Goal: Contribute content: Contribute content

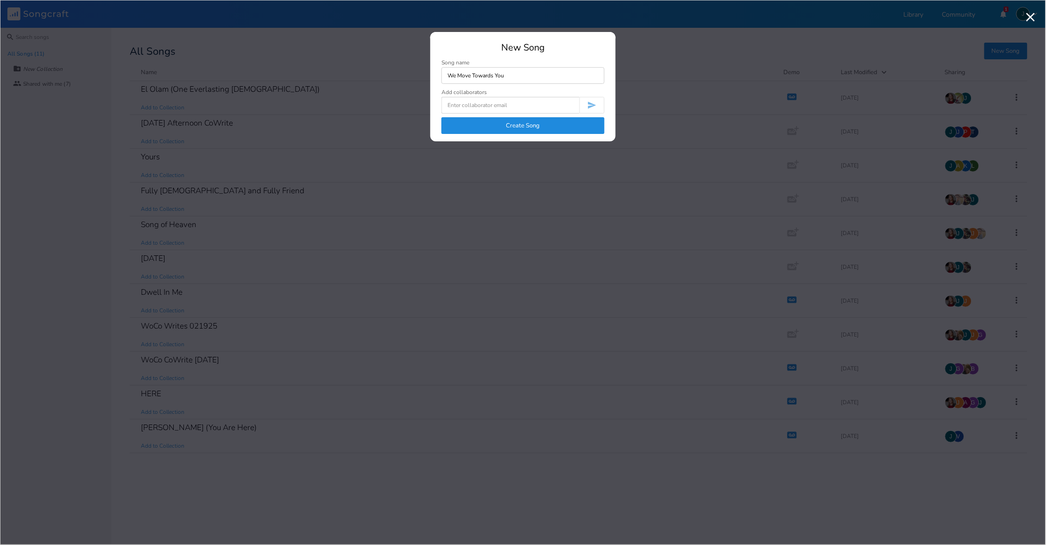
type input "We Move Towards You"
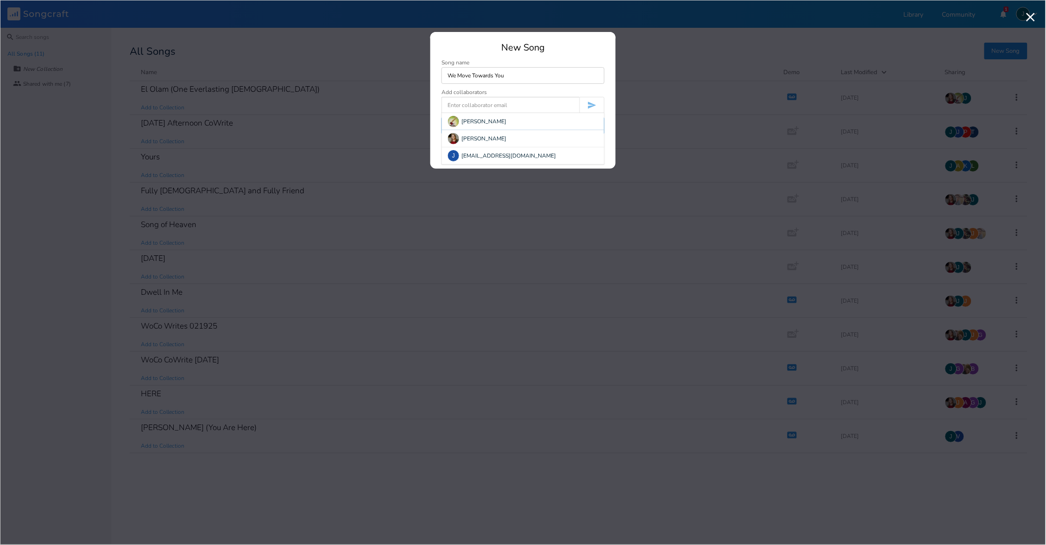
click at [499, 105] on input at bounding box center [511, 105] width 138 height 17
type input "s"
click at [480, 137] on div "[PERSON_NAME]" at bounding box center [523, 138] width 162 height 17
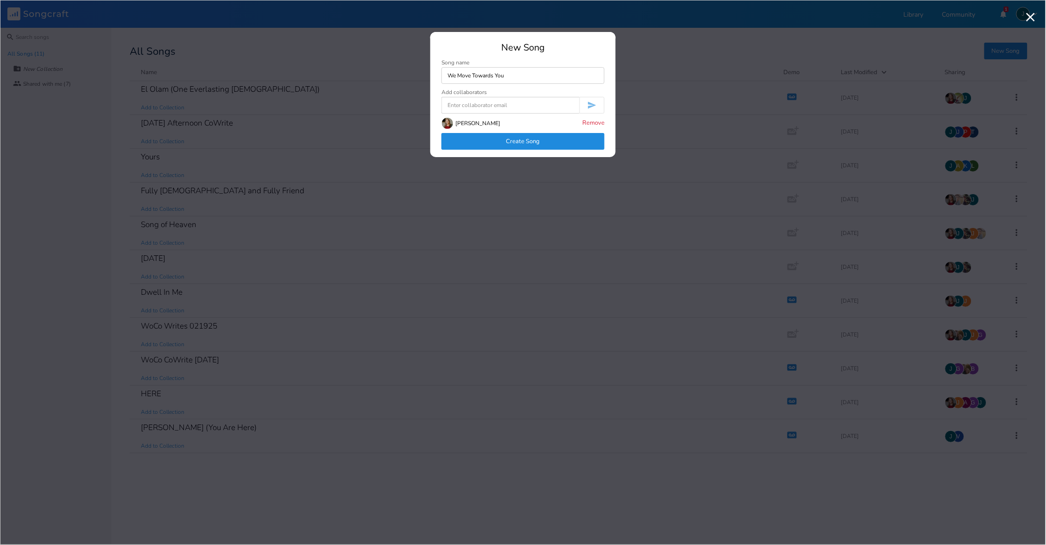
click at [546, 141] on button "Create Song" at bounding box center [523, 141] width 163 height 17
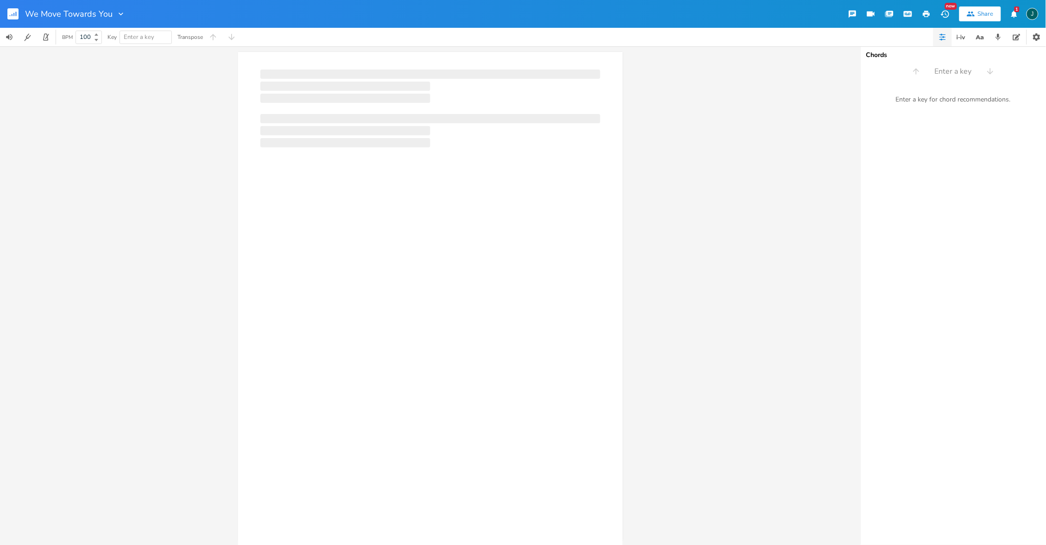
scroll to position [0, 0]
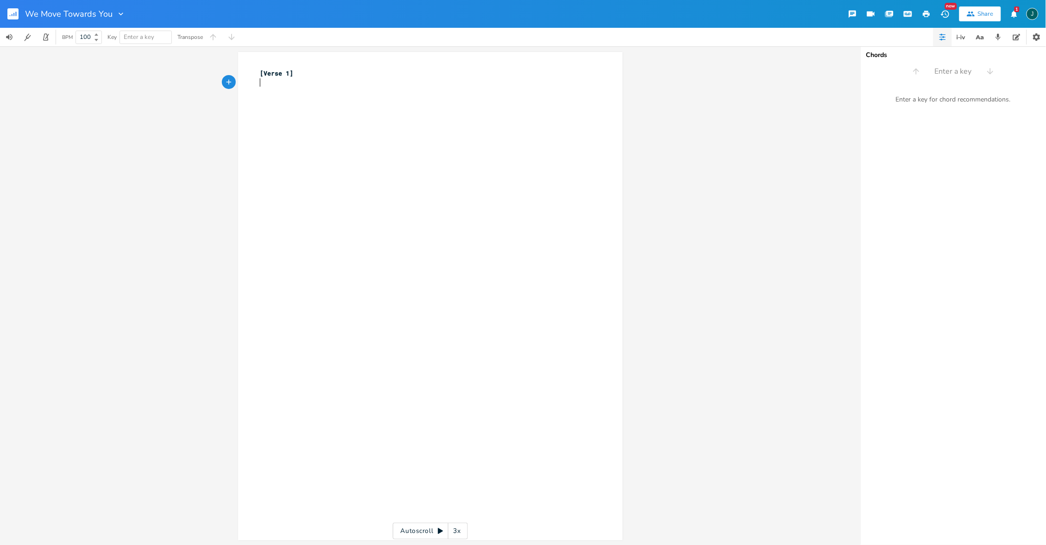
click at [292, 139] on div "xxxxxxxxxx [Verse 1] ​" at bounding box center [438, 305] width 358 height 476
click at [320, 209] on div "xxxxxxxxxx [Verse 1] ​ 5 We move toward you 6 Together we rejoice 5 We move tow…" at bounding box center [438, 305] width 358 height 476
type textarea "[Chorus}"
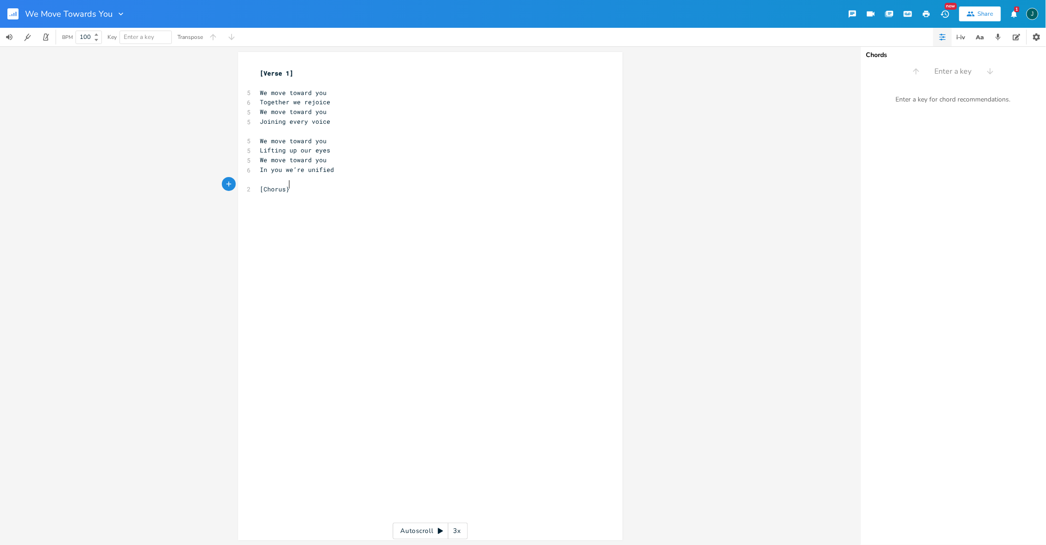
scroll to position [0, 19]
type textarea "]"
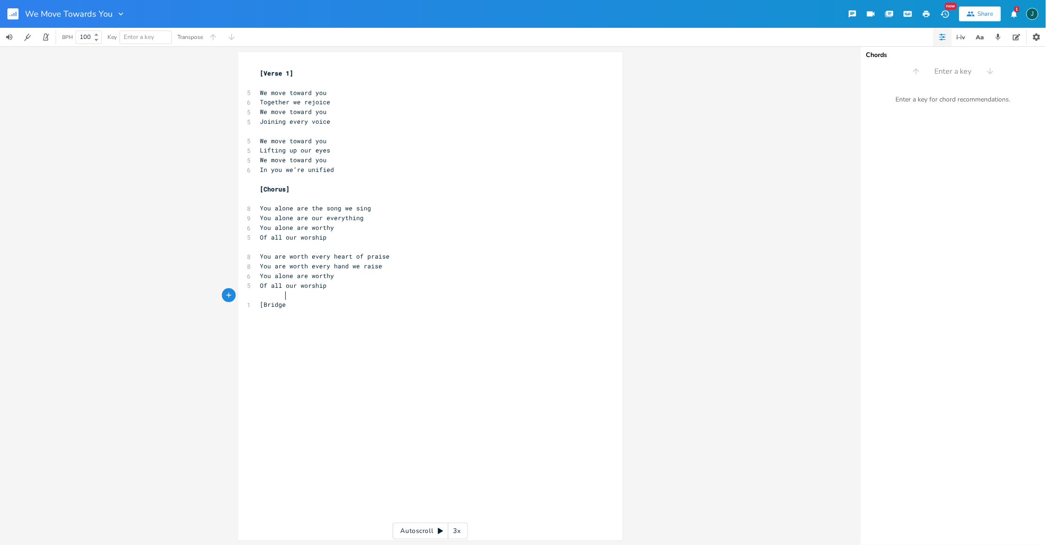
scroll to position [0, 17]
type textarea "[Bridge]"
click at [298, 339] on div "xxxxxxxxxx [Verse 1] ​ 5 We move toward you 6 Together we rejoice 5 We move tow…" at bounding box center [438, 305] width 358 height 476
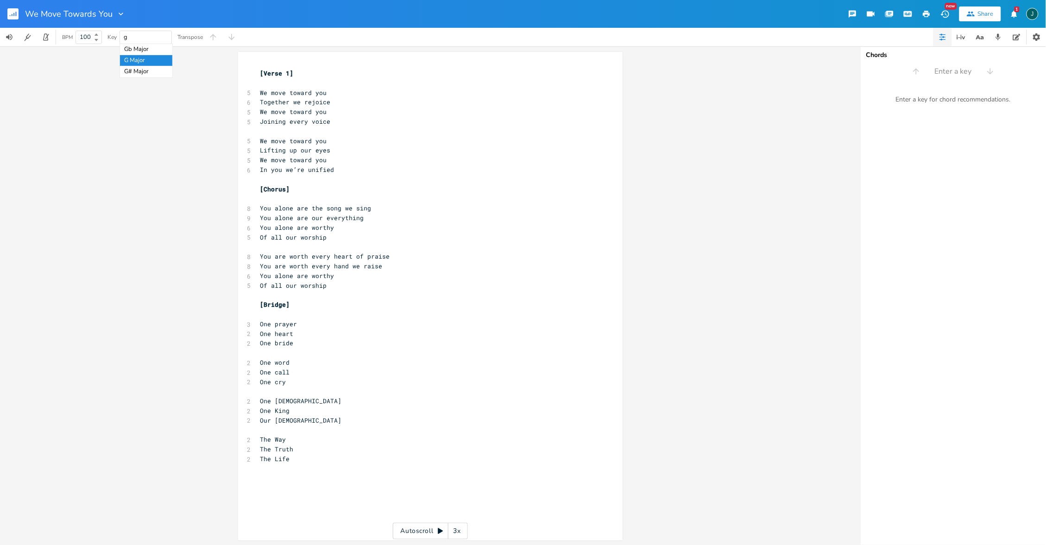
type input "g"
click at [87, 36] on input "100" at bounding box center [83, 37] width 15 height 8
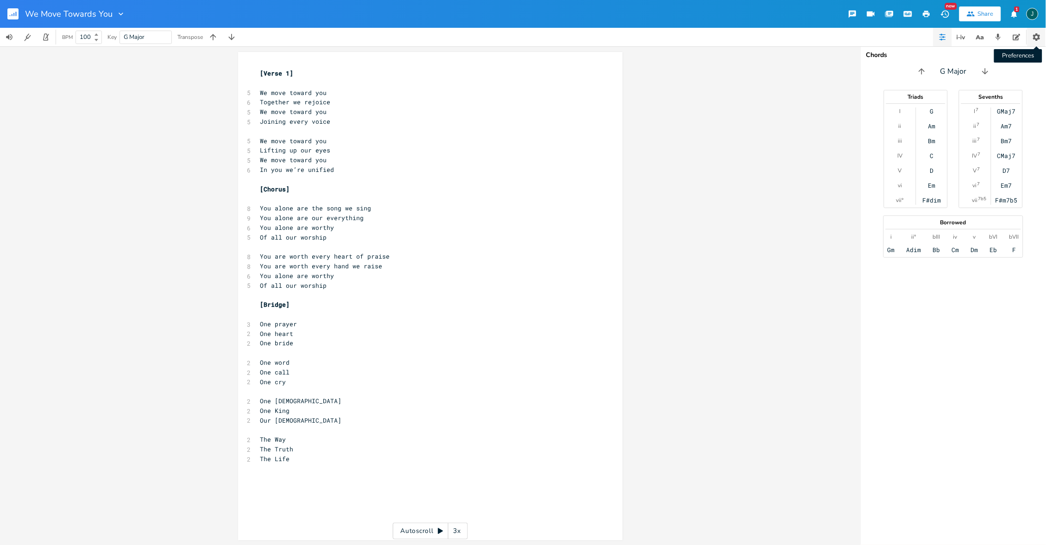
click at [1038, 36] on icon "button" at bounding box center [1036, 36] width 7 height 7
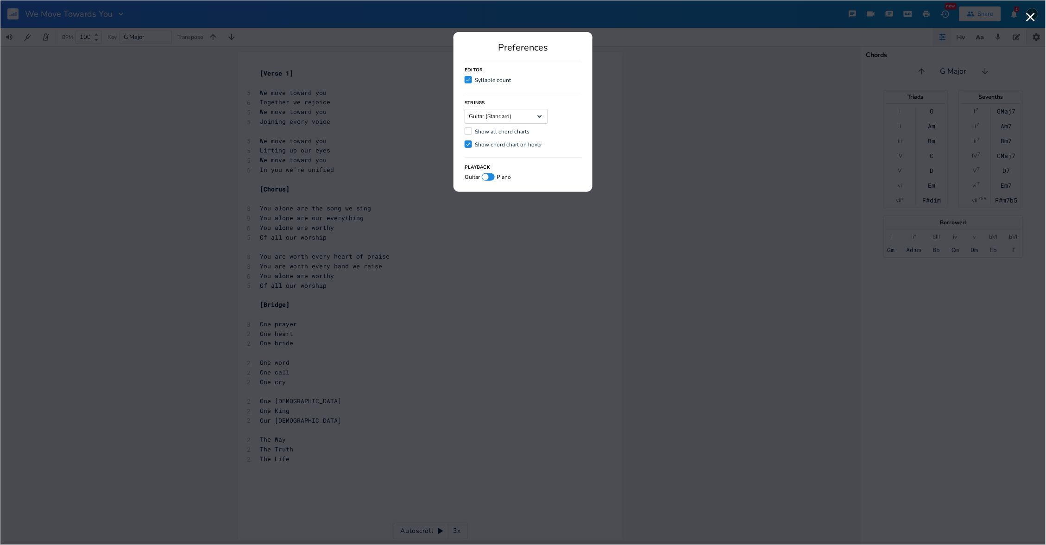
click at [1038, 36] on div "Preferences Editor Check Syllable count Strings Guitar (Standard) Dropdown Show…" at bounding box center [523, 272] width 1046 height 545
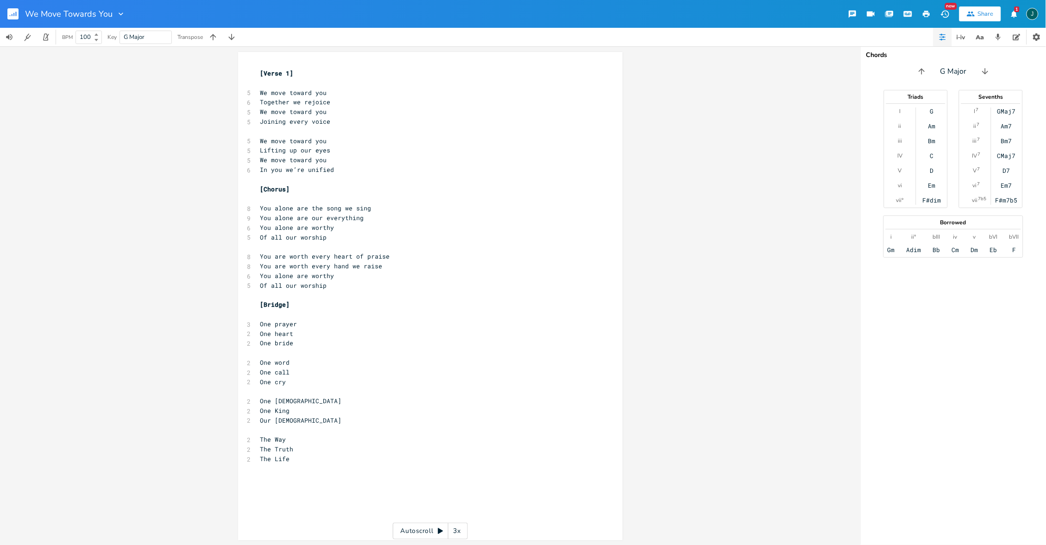
click at [87, 38] on input "100" at bounding box center [83, 37] width 15 height 8
type input "1"
type input "48"
click at [290, 82] on pre "​" at bounding box center [426, 83] width 335 height 10
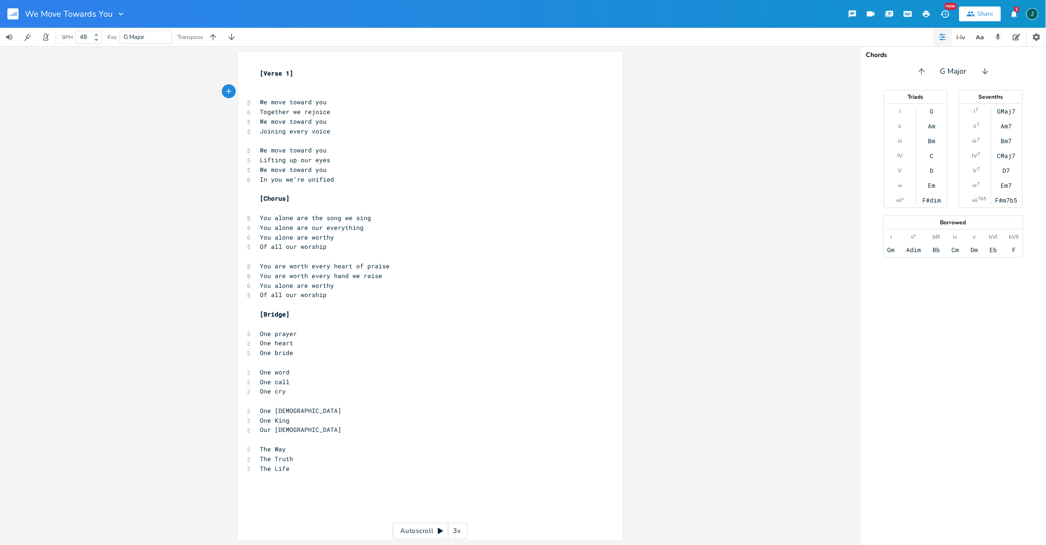
type textarea "c"
click at [347, 95] on pre "C" at bounding box center [426, 93] width 335 height 10
type textarea "d"
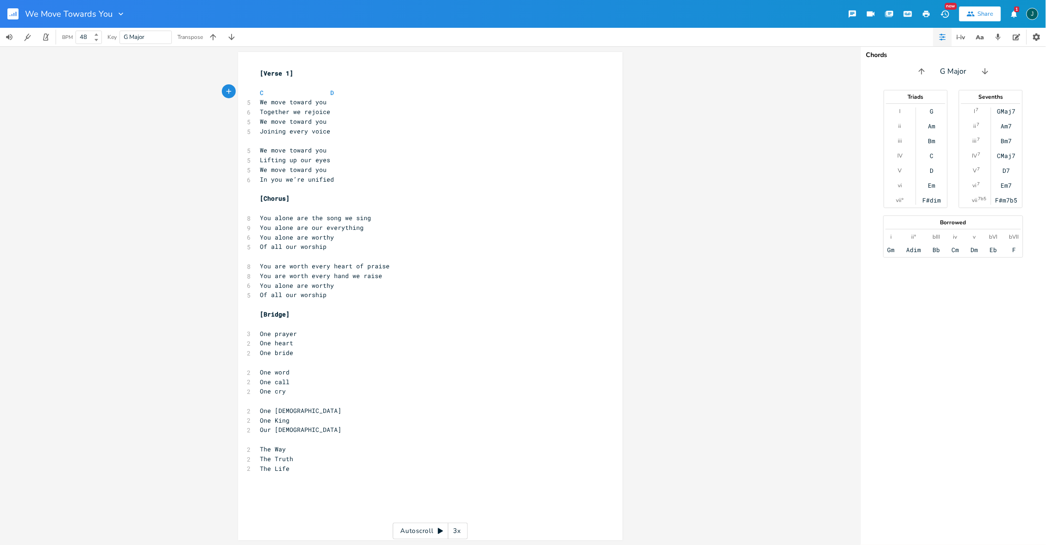
click at [255, 111] on div "d xxxxxxxxxx [Verse 1] ​ C D 5 We move toward you 6 Together we rejoice 5 We mo…" at bounding box center [430, 296] width 385 height 488
click at [260, 110] on span "Together we rejoice" at bounding box center [295, 112] width 70 height 8
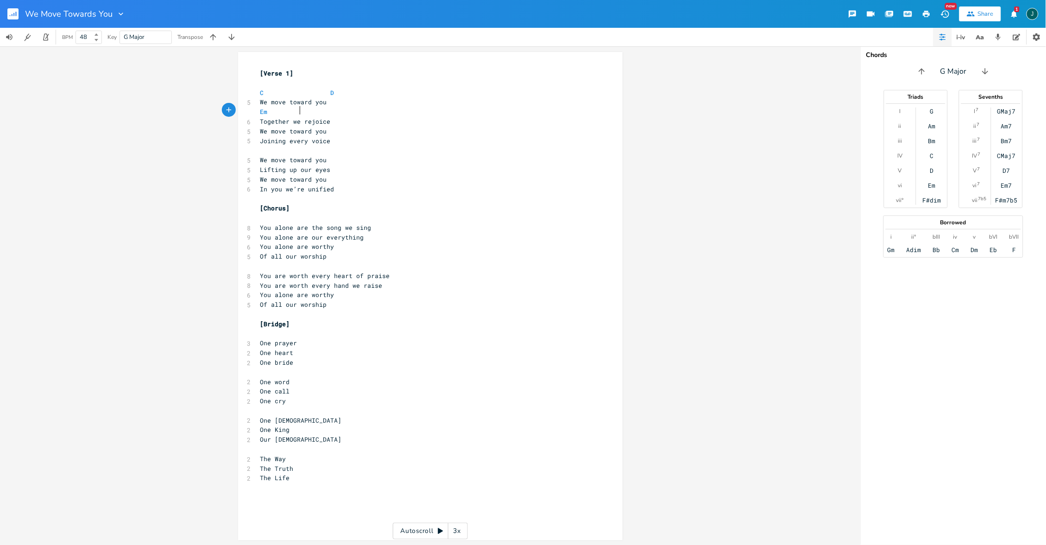
scroll to position [0, 20]
type textarea "em G/b"
type textarea "B"
type textarea "g/"
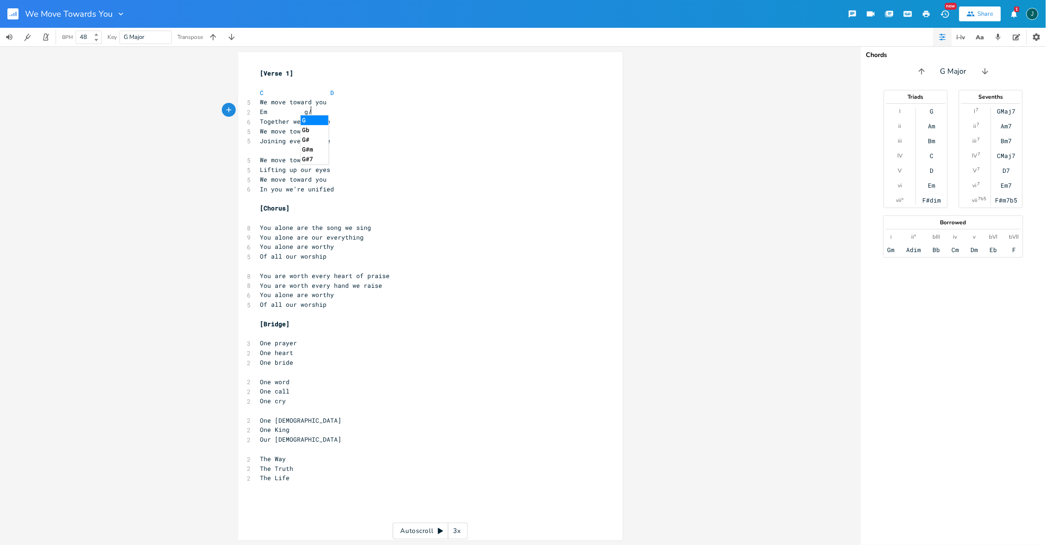
scroll to position [0, 4]
type textarea "G"
type textarea "G/B"
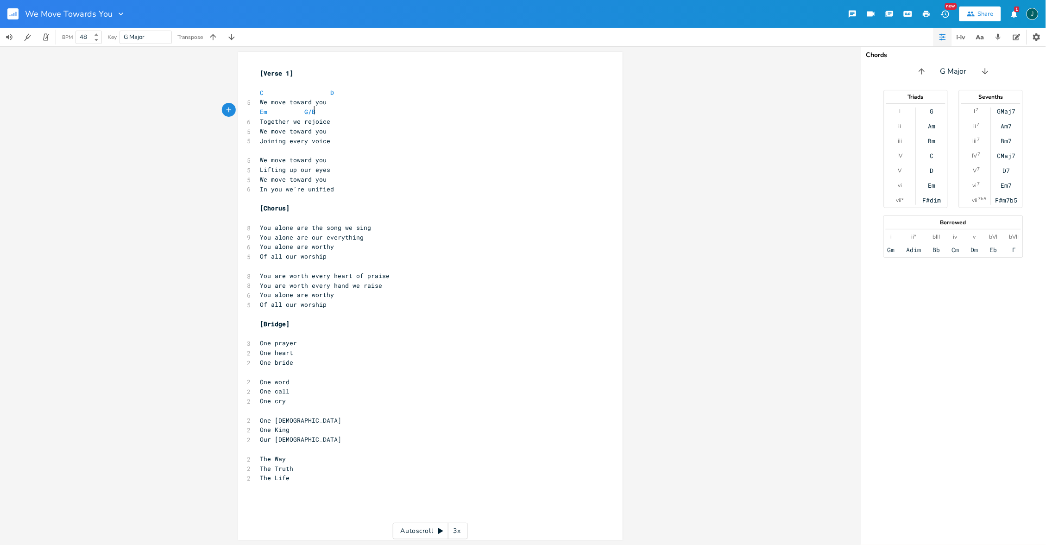
click at [334, 127] on pre "We move toward you" at bounding box center [426, 132] width 335 height 10
click at [306, 109] on span "G/B" at bounding box center [310, 112] width 11 height 9
click at [310, 111] on span "G/B" at bounding box center [310, 112] width 11 height 9
click at [360, 132] on pre "We move toward you" at bounding box center [426, 132] width 335 height 10
click at [260, 127] on span "We move toward you" at bounding box center [293, 131] width 67 height 8
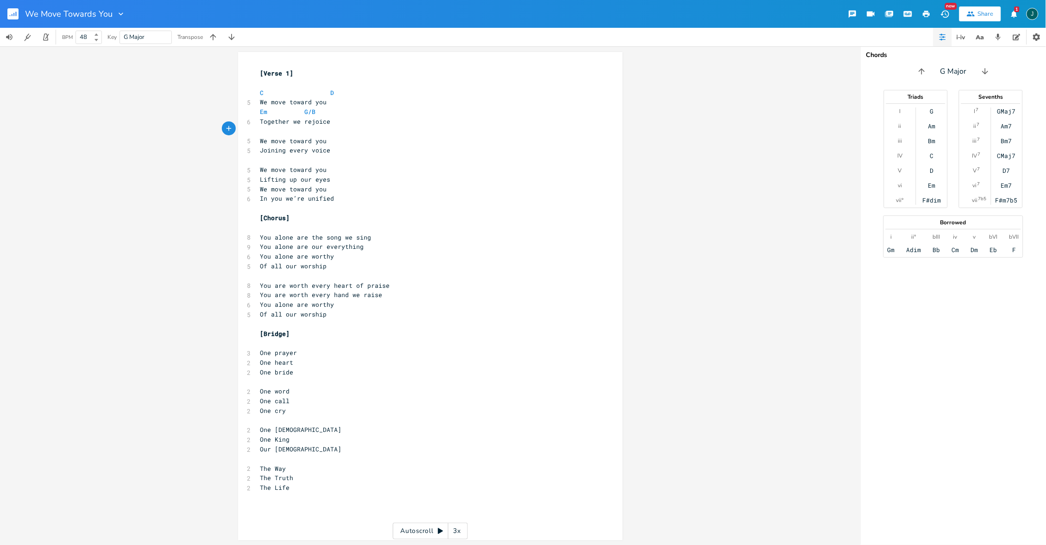
scroll to position [0, 3]
type textarea "C"
type textarea "D"
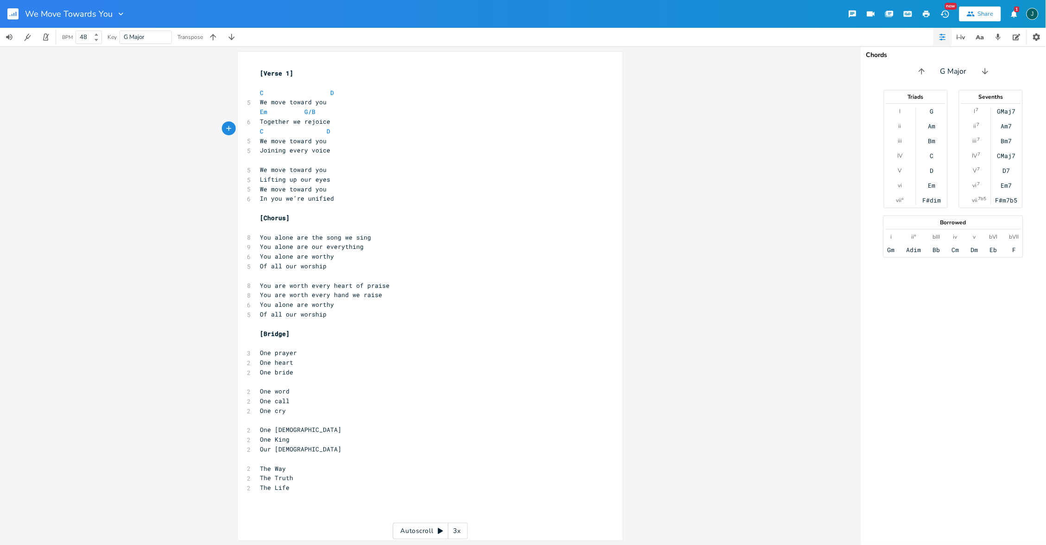
click at [336, 146] on pre "Joining every voice" at bounding box center [426, 151] width 335 height 10
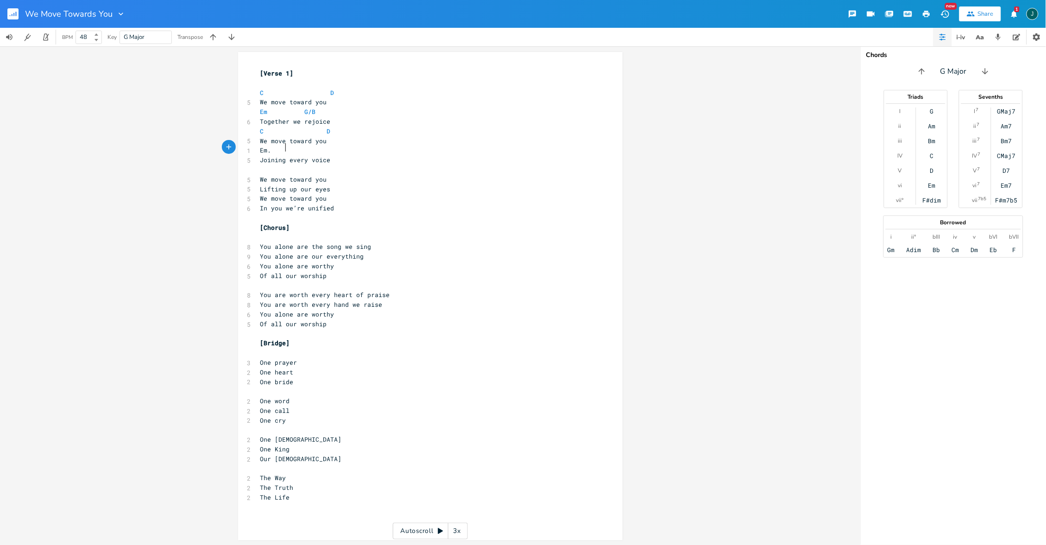
scroll to position [0, 16]
type textarea "Em."
type textarea "G"
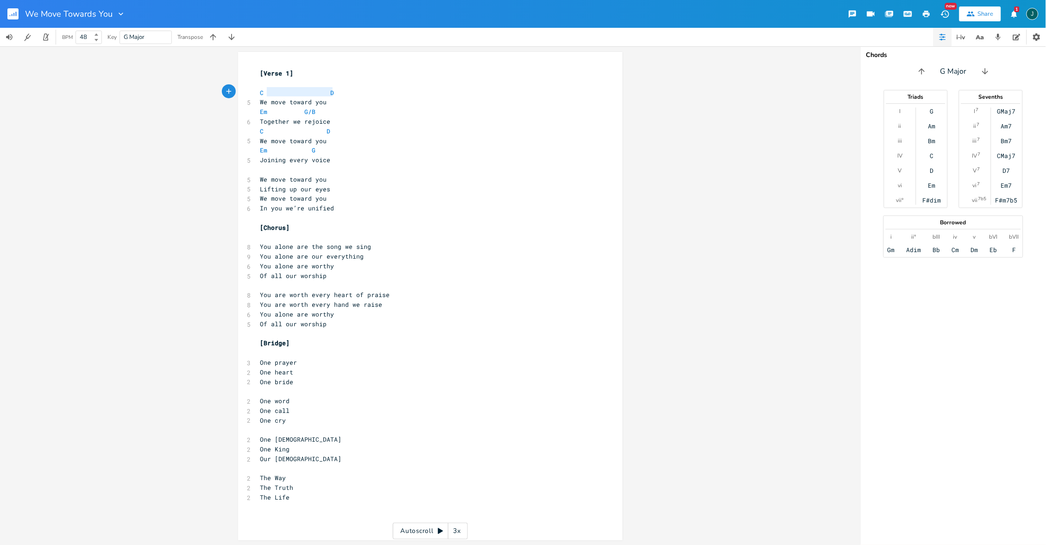
type textarea "C D"
drag, startPoint x: 337, startPoint y: 92, endPoint x: 255, endPoint y: 89, distance: 82.1
click at [255, 89] on div "C D x [Verse 1] ​ C D 5 We move toward you Em G/B 6 Together we rejoice C D 5 W…" at bounding box center [430, 296] width 385 height 488
drag, startPoint x: 336, startPoint y: 82, endPoint x: 373, endPoint y: 114, distance: 49.0
click at [373, 114] on div "C D x [Verse 1] ​ C D 5 We move toward you Em G/B 6 Together we rejoice C D 5 W…" at bounding box center [430, 296] width 385 height 488
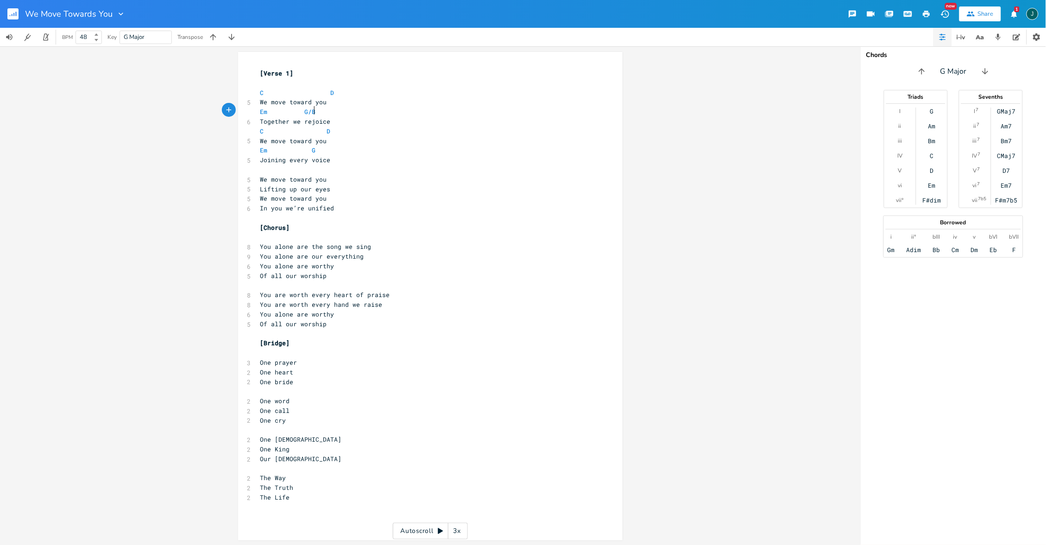
click at [373, 114] on pre "Em G/B" at bounding box center [426, 112] width 335 height 10
type textarea "C D"
drag, startPoint x: 345, startPoint y: 90, endPoint x: 250, endPoint y: 91, distance: 95.5
click at [250, 91] on div "C D x [Verse 1] ​ C D 5 We move toward you Em G/B 6 Together we rejoice C D 5 W…" at bounding box center [430, 296] width 385 height 488
click at [271, 168] on pre "​" at bounding box center [426, 170] width 335 height 10
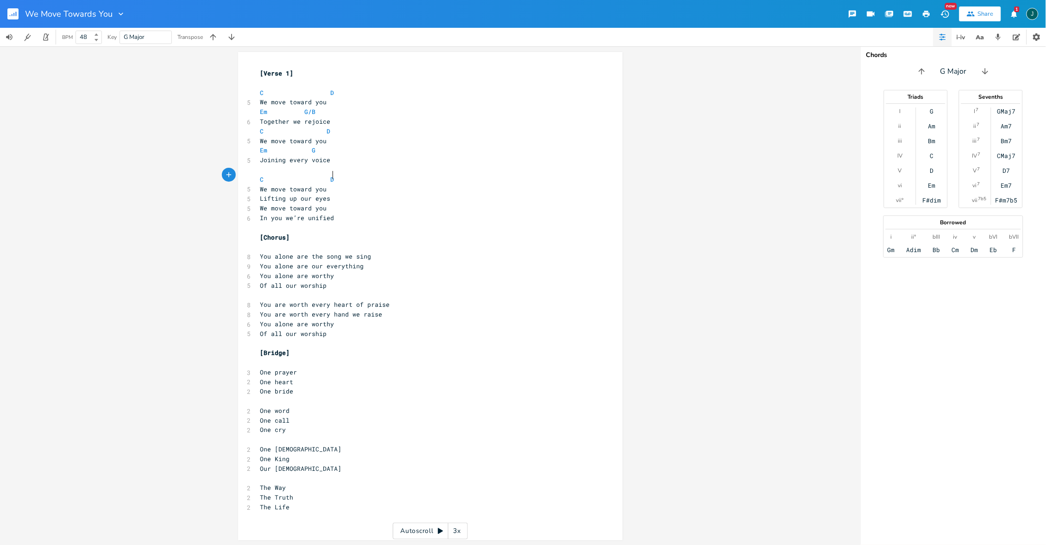
click at [354, 194] on pre "Lifting up our eyes" at bounding box center [426, 199] width 335 height 10
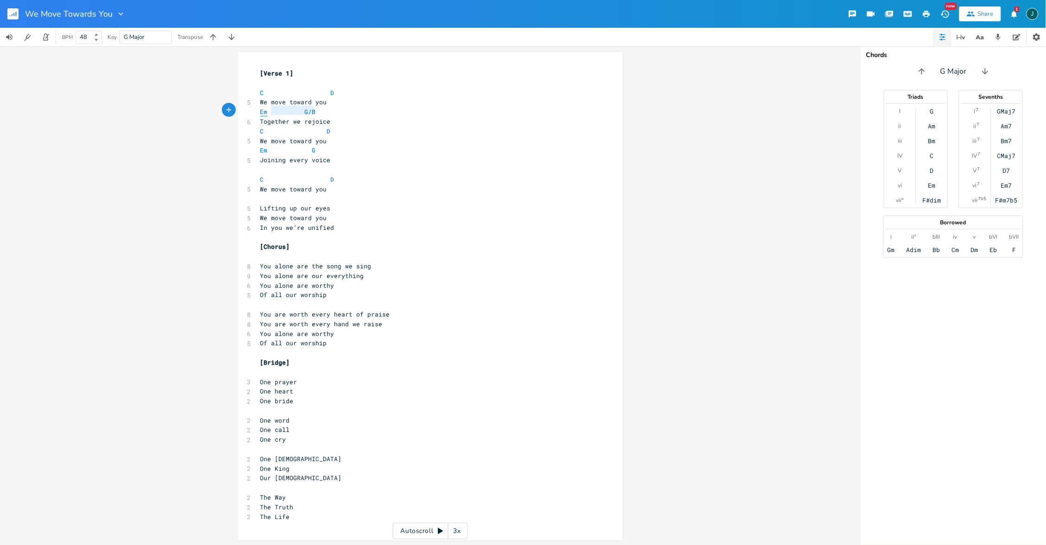
type textarea "Em G/B"
drag, startPoint x: 323, startPoint y: 108, endPoint x: 254, endPoint y: 108, distance: 69.1
click at [254, 108] on div "Em G/B x [Verse 1] ​ C D 5 We move toward you Em G/B 6 Together we rejoice C D …" at bounding box center [430, 296] width 385 height 488
click at [267, 194] on pre "​" at bounding box center [426, 199] width 335 height 10
click at [366, 204] on pre "Lifting up our eyes" at bounding box center [426, 208] width 335 height 10
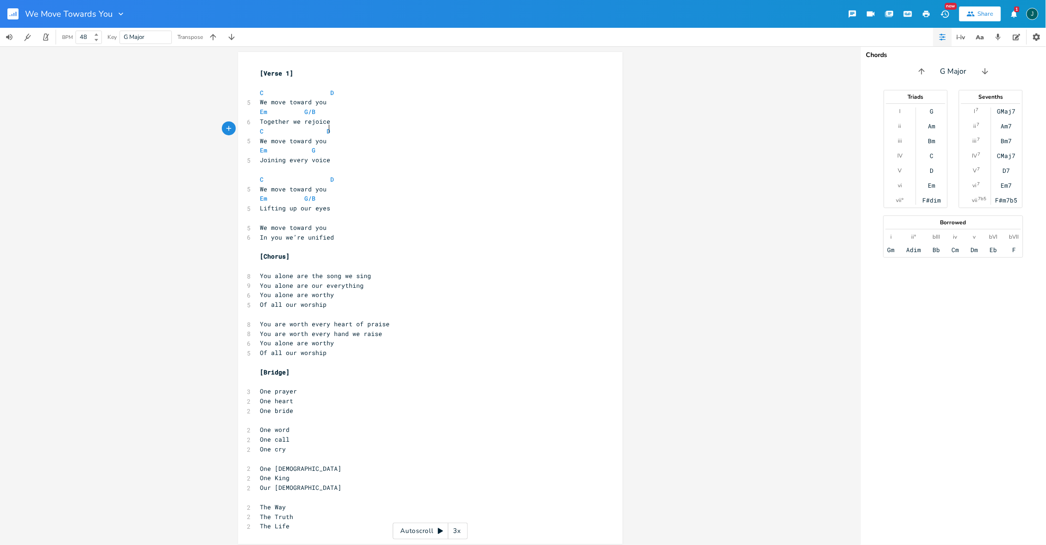
type textarea "C D"
drag, startPoint x: 332, startPoint y: 131, endPoint x: 247, endPoint y: 129, distance: 84.4
click at [247, 129] on div "C D x [Verse 1] ​ C D 5 We move toward you Em G/B 6 Together we rejoice C D 5 W…" at bounding box center [430, 298] width 385 height 492
click at [259, 213] on pre "​" at bounding box center [426, 218] width 335 height 10
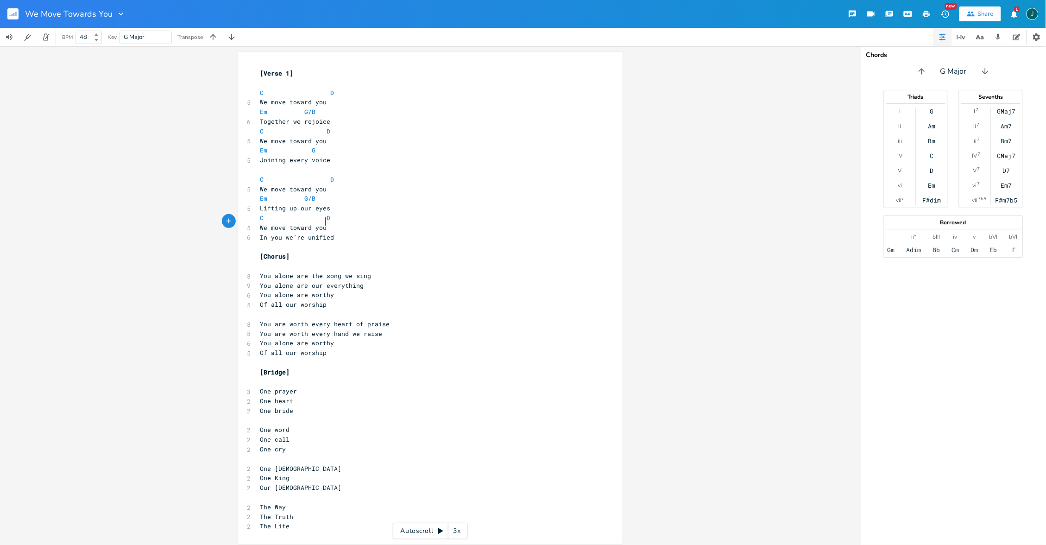
click at [367, 223] on pre "We move toward you" at bounding box center [426, 228] width 335 height 10
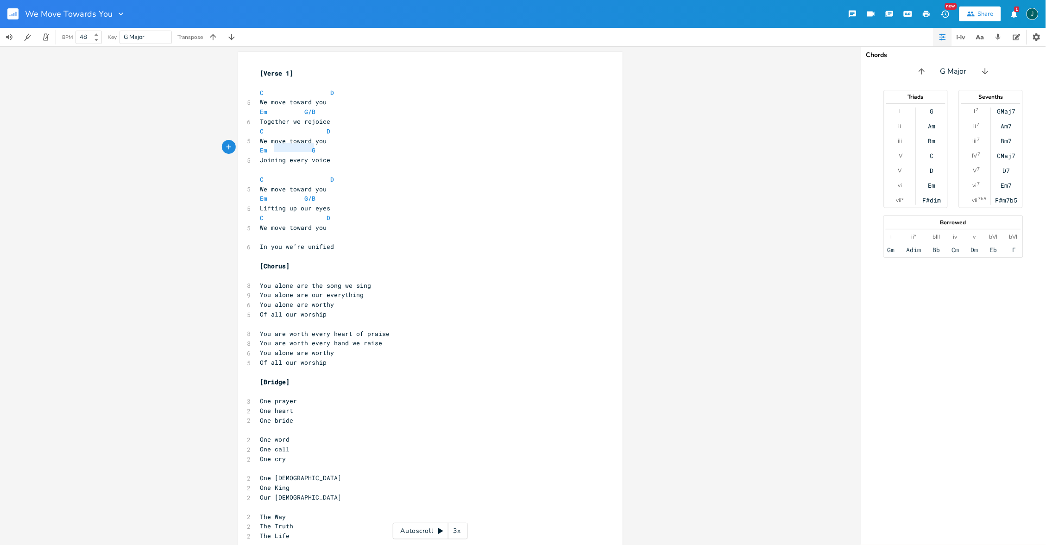
type textarea "Em G"
drag, startPoint x: 319, startPoint y: 146, endPoint x: 254, endPoint y: 146, distance: 64.9
click at [254, 146] on div "Em G x [Verse 1] ​ C D 5 We move toward you Em G/B 6 Together we rejoice C D 5 …" at bounding box center [430, 303] width 385 height 502
click at [262, 234] on pre "​" at bounding box center [426, 238] width 335 height 10
click at [310, 271] on pre "​" at bounding box center [426, 276] width 335 height 10
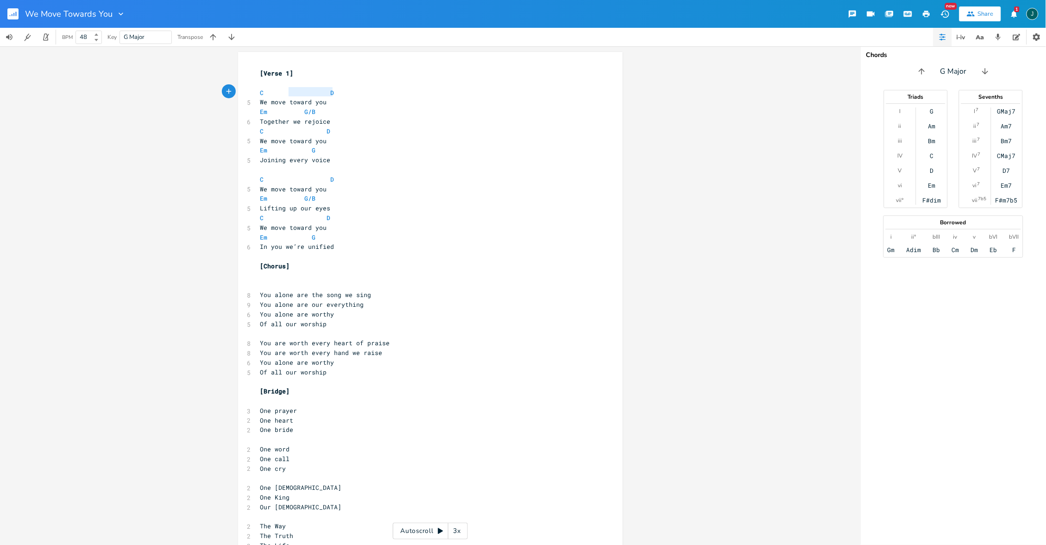
type textarea "C D"
drag, startPoint x: 347, startPoint y: 90, endPoint x: 246, endPoint y: 88, distance: 101.1
click at [246, 88] on div "C D x [Verse 1] ​ C D 5 We move toward you Em G/B 6 Together we rejoice C D 5 W…" at bounding box center [430, 308] width 385 height 512
click at [271, 281] on pre "​" at bounding box center [426, 286] width 335 height 10
click at [325, 281] on span "C D" at bounding box center [297, 285] width 74 height 8
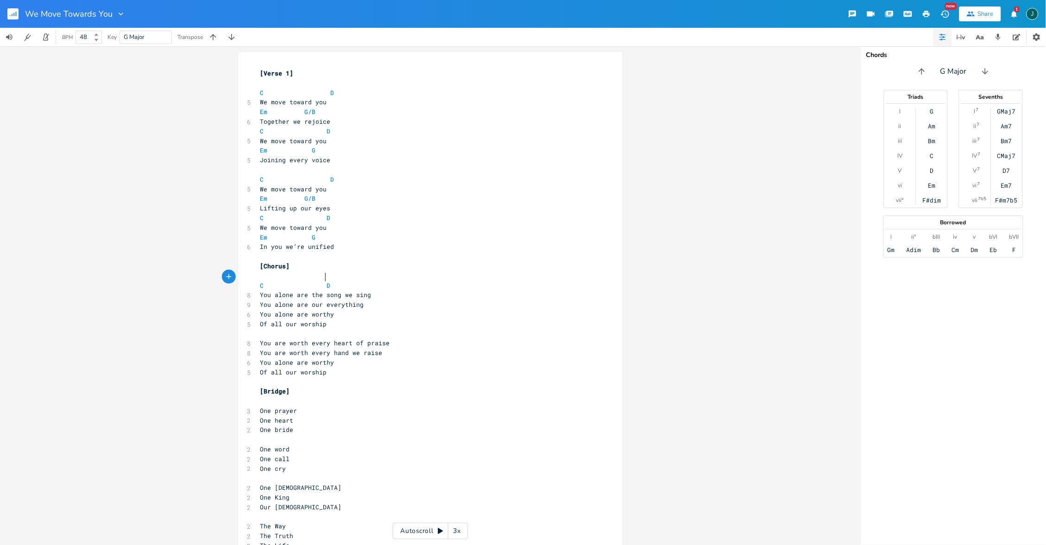
click at [393, 290] on pre "You alone are the song we sing" at bounding box center [426, 295] width 335 height 10
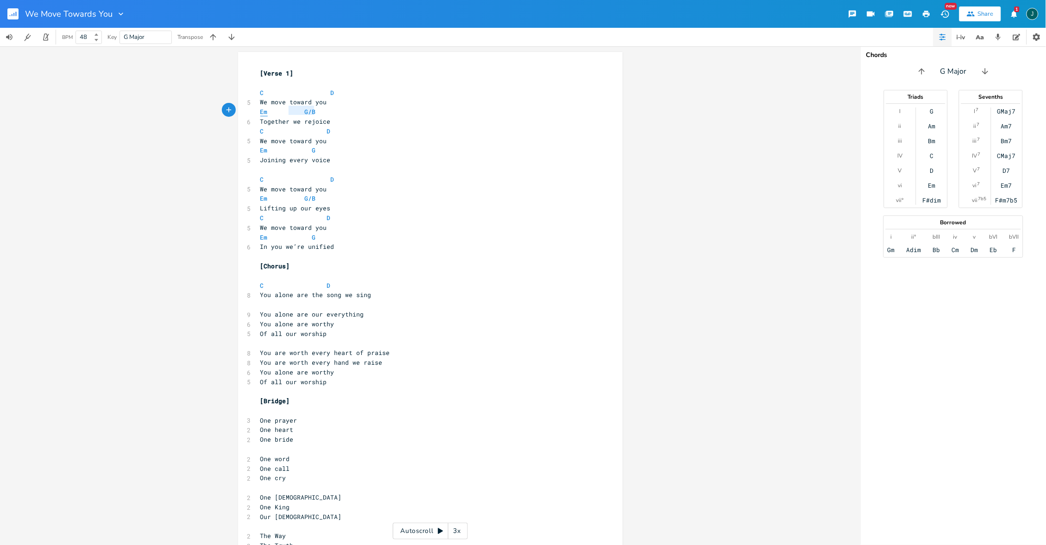
type textarea "Em G/B"
drag, startPoint x: 323, startPoint y: 112, endPoint x: 255, endPoint y: 112, distance: 67.2
click at [259, 112] on pre "Em G/B" at bounding box center [426, 112] width 335 height 10
click at [259, 300] on pre "​" at bounding box center [426, 305] width 335 height 10
paste textarea
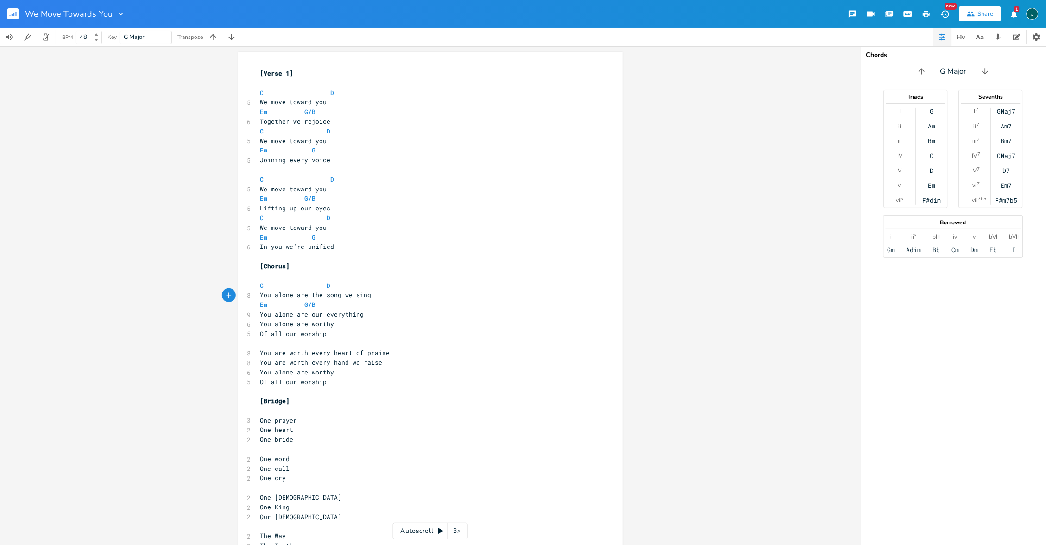
click at [295, 300] on span "Em G/B" at bounding box center [288, 304] width 56 height 8
click at [404, 310] on pre "You alone are our everything" at bounding box center [426, 315] width 335 height 10
click at [259, 319] on pre "You alone are worthy" at bounding box center [426, 324] width 335 height 10
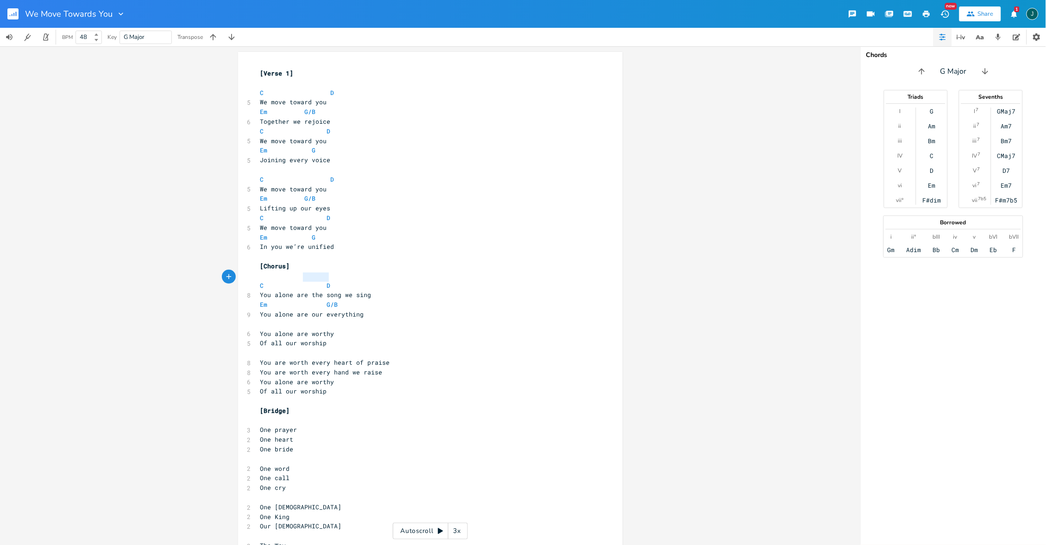
type textarea "C D"
drag, startPoint x: 330, startPoint y: 276, endPoint x: 242, endPoint y: 276, distance: 88.1
click at [242, 276] on div "C D x [Verse 1] ​ C D 5 We move toward you Em G/B 6 Together we rejoice C D 5 W…" at bounding box center [430, 317] width 385 height 531
click at [260, 320] on span "​" at bounding box center [260, 324] width 0 height 8
click at [318, 320] on span "C D" at bounding box center [295, 324] width 70 height 8
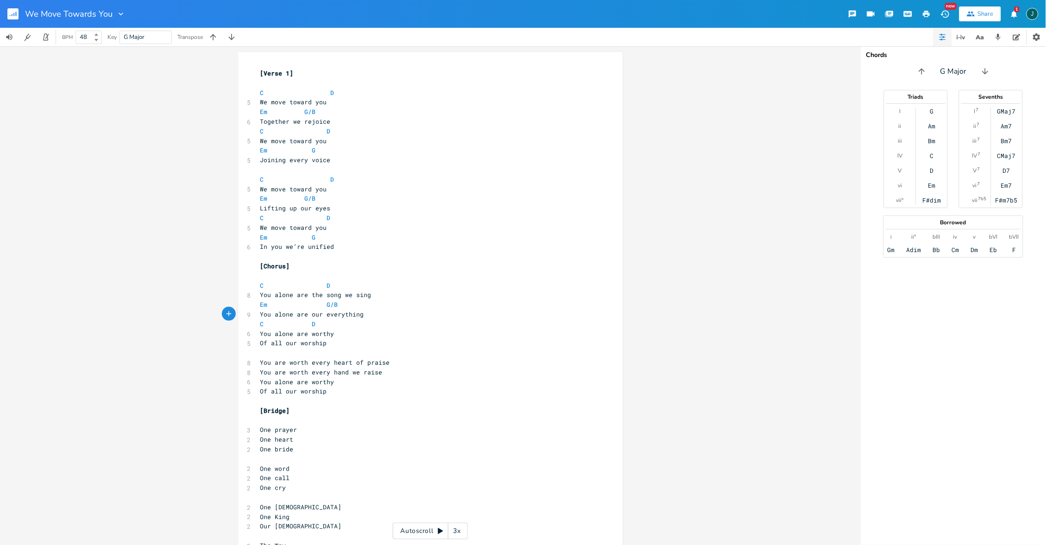
click at [370, 329] on pre "You alone are worthy" at bounding box center [426, 334] width 335 height 10
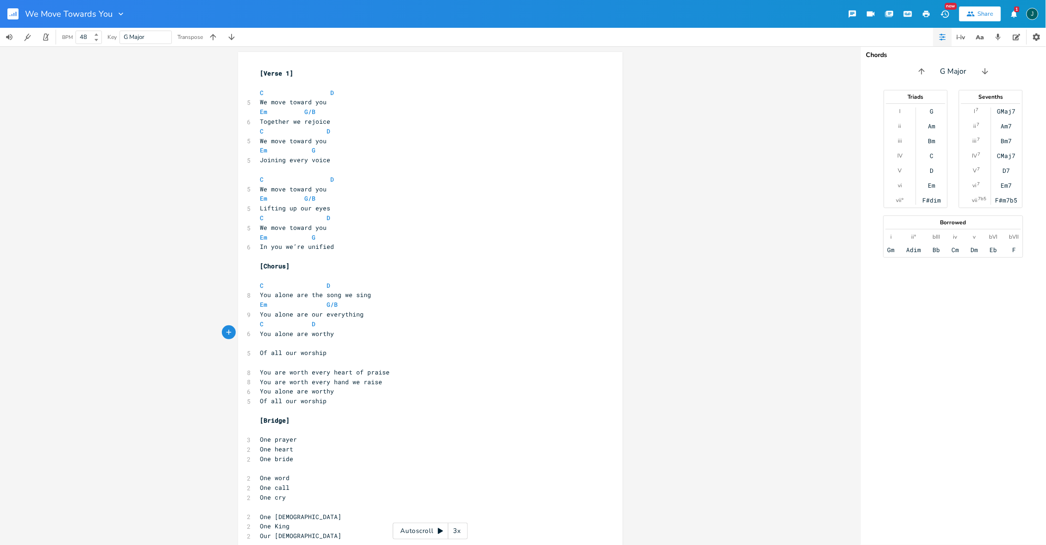
type textarea "Em"
type textarea "Em."
type textarea "D"
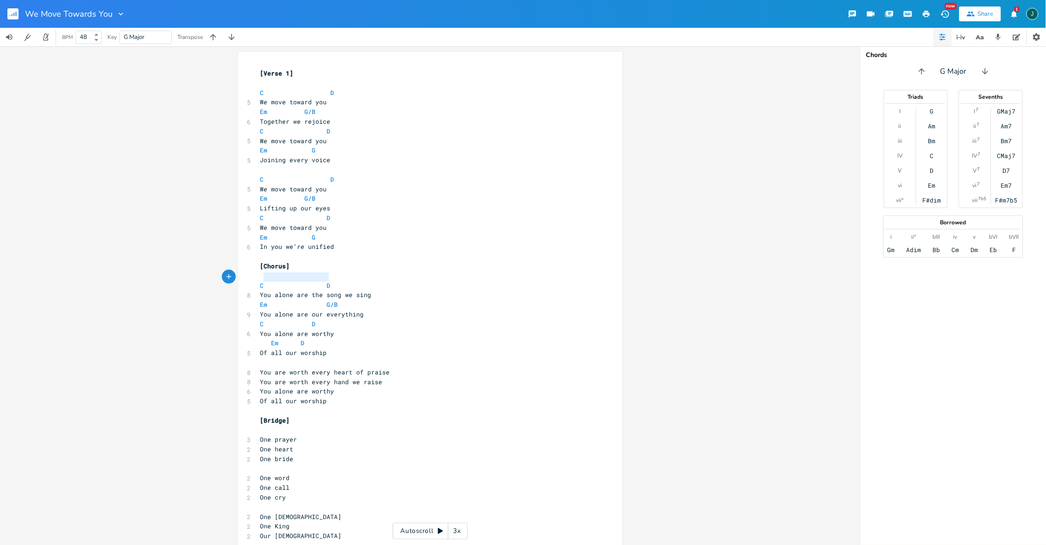
type textarea "C D"
drag, startPoint x: 329, startPoint y: 274, endPoint x: 252, endPoint y: 272, distance: 77.0
click at [252, 272] on div "C D x [Verse 1] ​ C D 5 We move toward you Em G/B 6 Together we rejoice C D 5 W…" at bounding box center [430, 322] width 385 height 540
click at [259, 281] on pre "C D" at bounding box center [426, 286] width 335 height 10
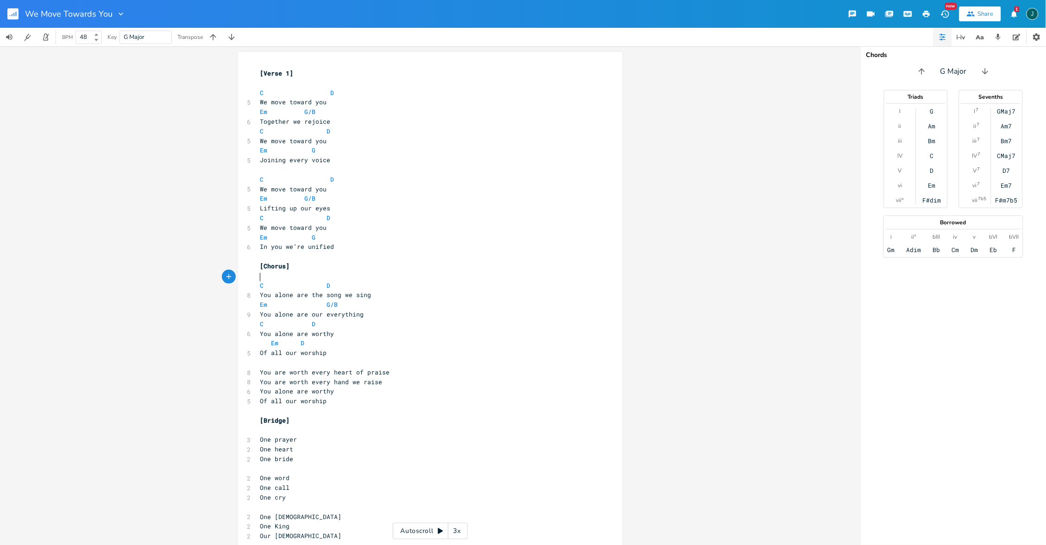
scroll to position [1, 0]
click at [366, 281] on pre "C D" at bounding box center [426, 286] width 335 height 10
type textarea "C D"
drag, startPoint x: 335, startPoint y: 274, endPoint x: 254, endPoint y: 278, distance: 80.7
click at [254, 278] on div "C D x [Verse 1] ​ C D 5 We move toward you Em G/B 6 Together we rejoice C D 5 W…" at bounding box center [430, 322] width 385 height 540
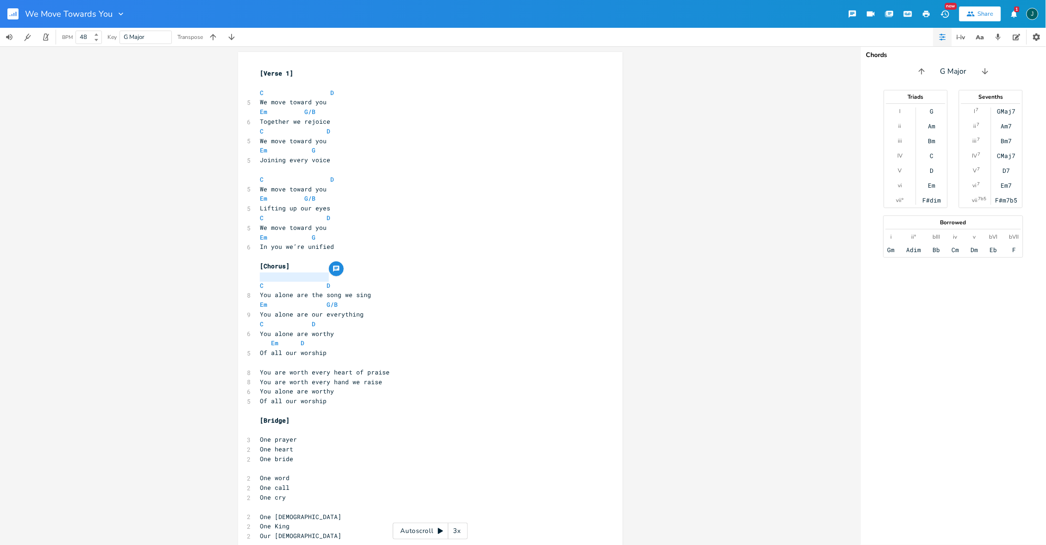
click at [263, 358] on pre "​" at bounding box center [426, 363] width 335 height 10
paste textarea
type textarea "Em G/B"
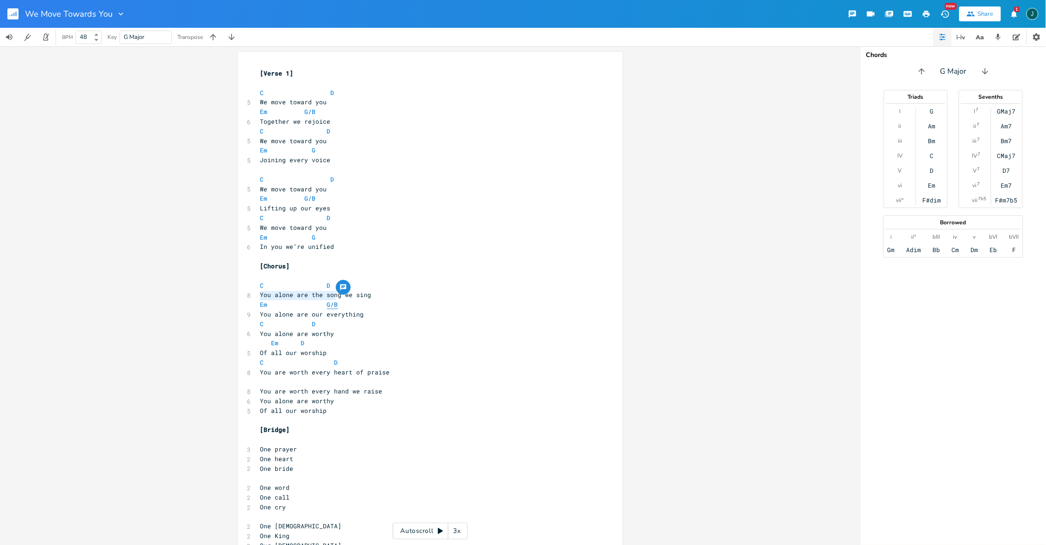
drag, startPoint x: 256, startPoint y: 295, endPoint x: 333, endPoint y: 295, distance: 76.9
click at [333, 300] on pre "Em G/B" at bounding box center [426, 305] width 335 height 10
click at [285, 377] on pre "​" at bounding box center [426, 382] width 335 height 10
paste textarea
click at [317, 378] on span "Em G/B" at bounding box center [299, 382] width 78 height 8
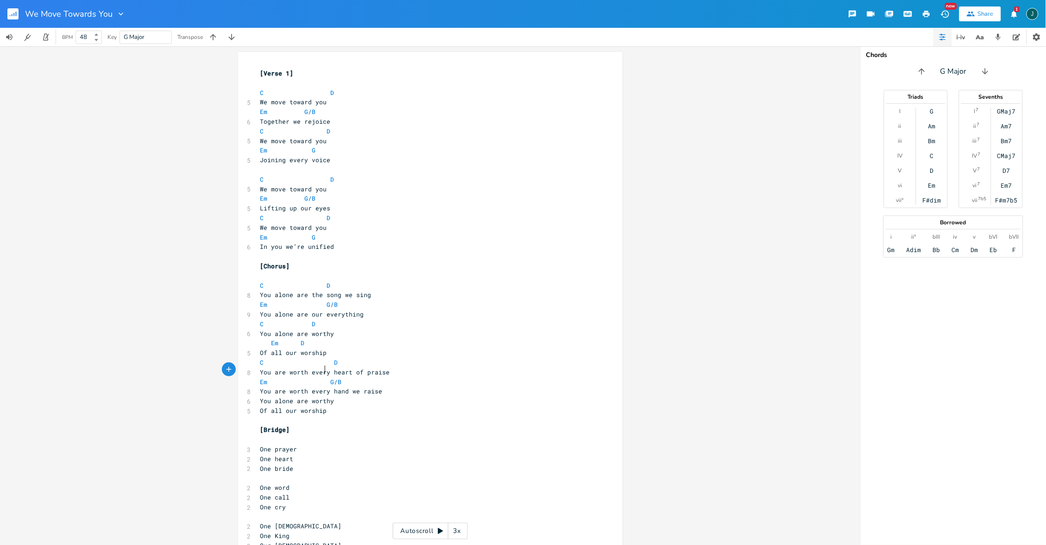
scroll to position [0, 3]
click at [399, 396] on pre "You alone are worthy" at bounding box center [426, 401] width 335 height 10
type textarea "C D"
drag, startPoint x: 330, startPoint y: 275, endPoint x: 255, endPoint y: 273, distance: 74.6
click at [259, 281] on pre "C D" at bounding box center [426, 286] width 335 height 10
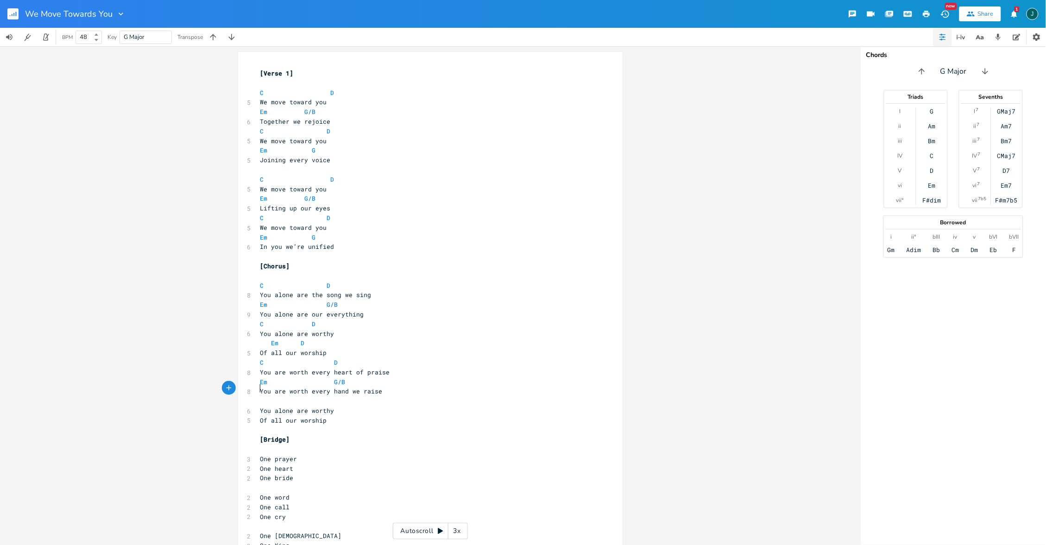
click at [260, 396] on pre "​" at bounding box center [426, 401] width 335 height 10
click at [317, 397] on span "C D" at bounding box center [295, 401] width 70 height 8
click at [399, 402] on div "[Verse 1] ​ C D 5 We move toward you Em G/B 6 Together we rejoice C D 5 We move…" at bounding box center [426, 334] width 335 height 530
type textarea "Em D"
drag, startPoint x: 311, startPoint y: 333, endPoint x: 264, endPoint y: 333, distance: 46.3
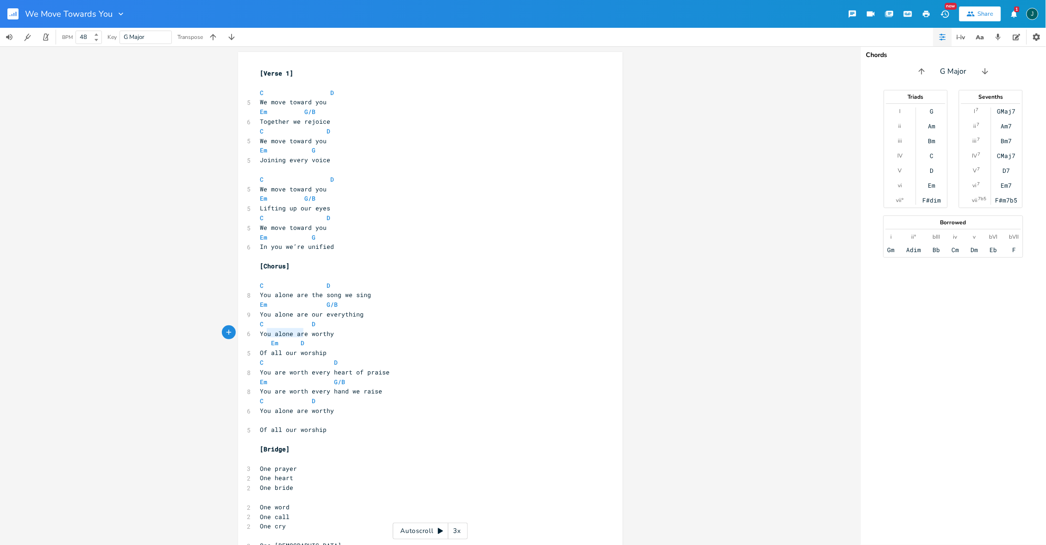
click at [264, 338] on pre "Em D" at bounding box center [426, 343] width 335 height 10
click at [268, 416] on pre "​" at bounding box center [426, 421] width 335 height 10
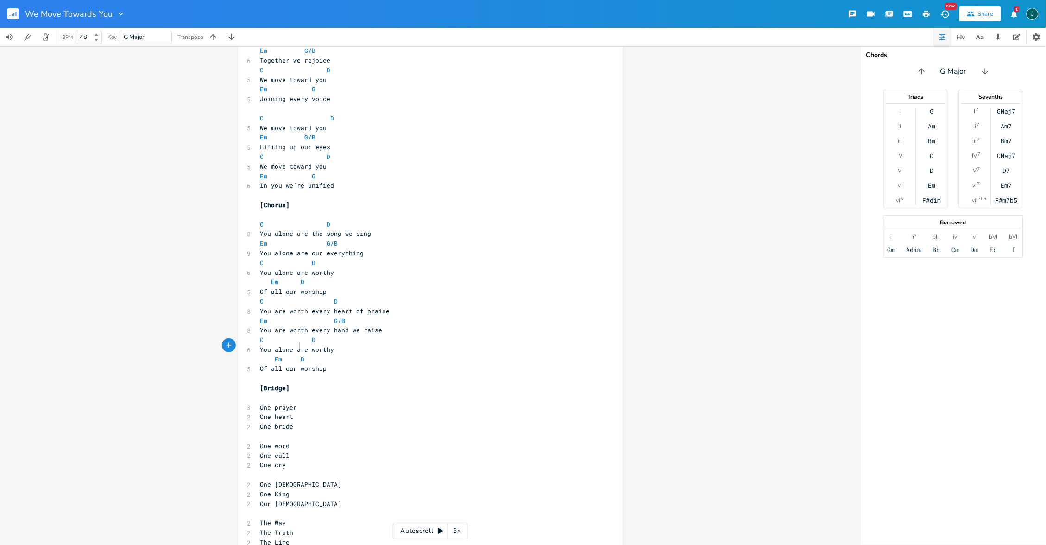
scroll to position [61, 0]
click at [252, 388] on div "x [Verse 1] ​ C D 5 We move toward you Em G/B 6 Together we rejoice C D 5 We mo…" at bounding box center [430, 276] width 385 height 570
click at [268, 403] on pre "One prayer" at bounding box center [426, 408] width 335 height 10
type textarea "D"
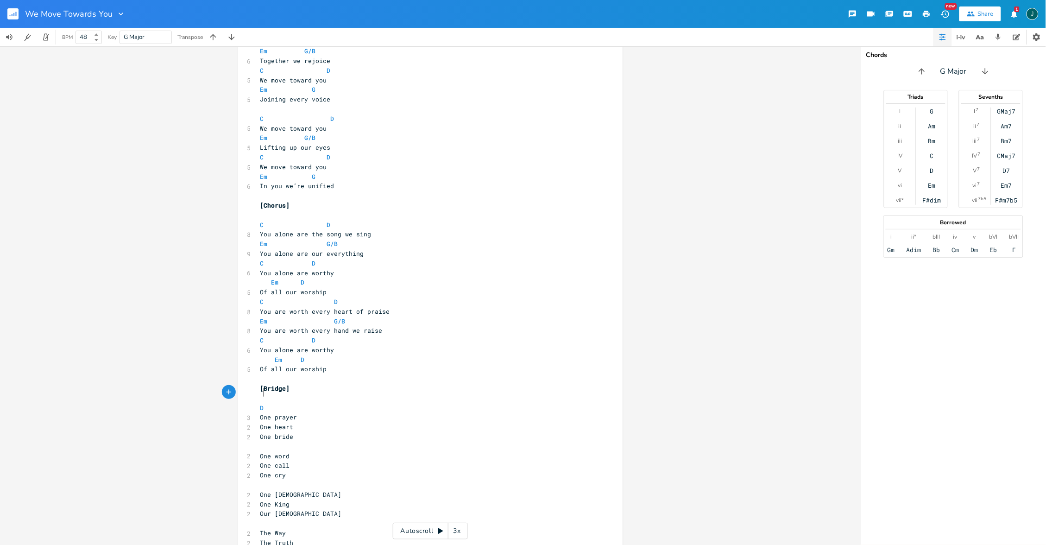
scroll to position [0, 4]
type textarea "C"
click at [260, 413] on span "One prayer" at bounding box center [278, 417] width 37 height 8
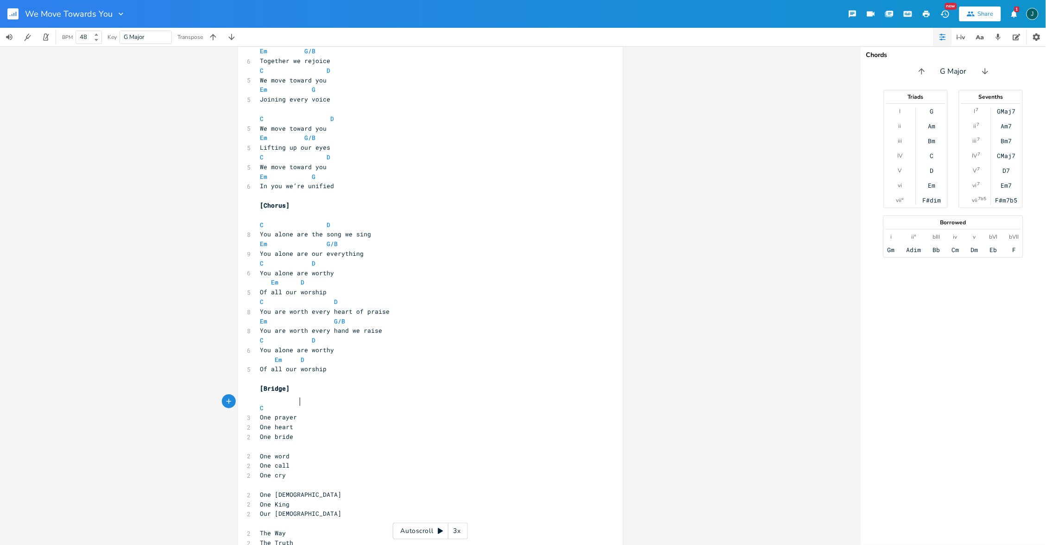
click at [304, 412] on pre "One prayer" at bounding box center [426, 417] width 335 height 10
type textarea "G/B"
click at [317, 432] on pre "One heart" at bounding box center [426, 437] width 335 height 10
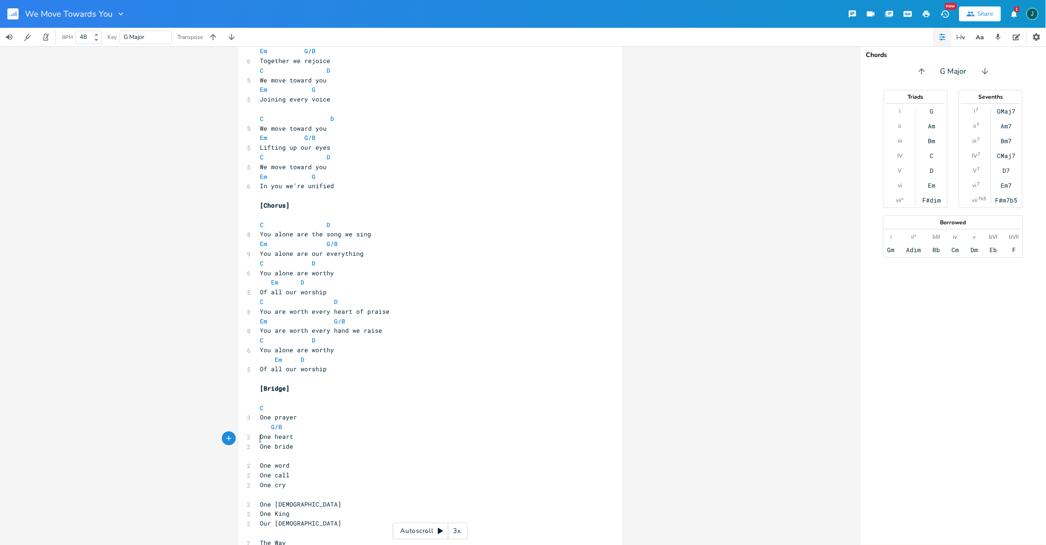
click at [259, 451] on pre "​" at bounding box center [426, 456] width 335 height 10
type textarea "Em"
click at [260, 461] on span "One word" at bounding box center [275, 465] width 30 height 8
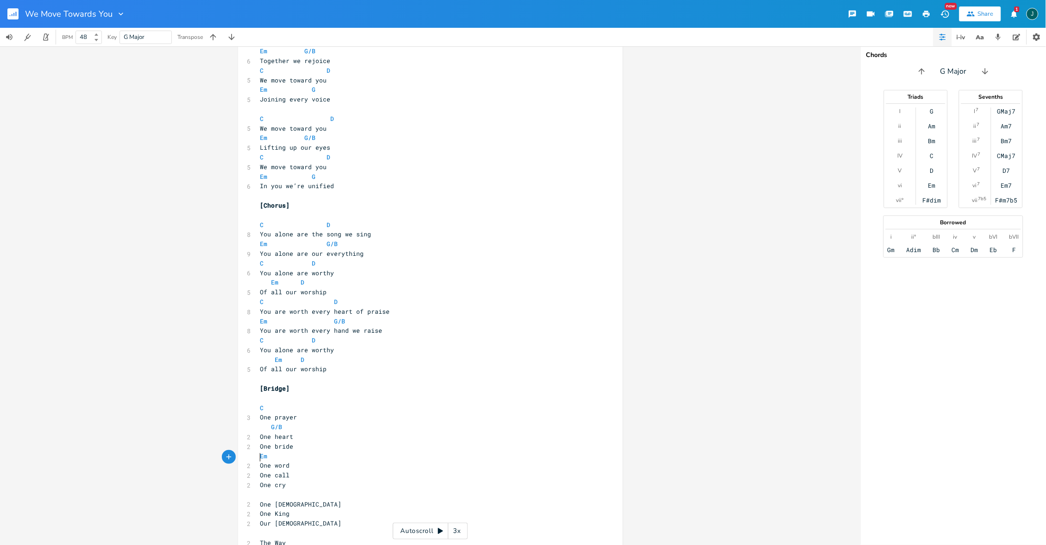
click at [260, 471] on span "One call" at bounding box center [275, 475] width 30 height 8
click at [259, 432] on pre "One heart" at bounding box center [426, 437] width 335 height 10
type textarea ","
type textarea "o"
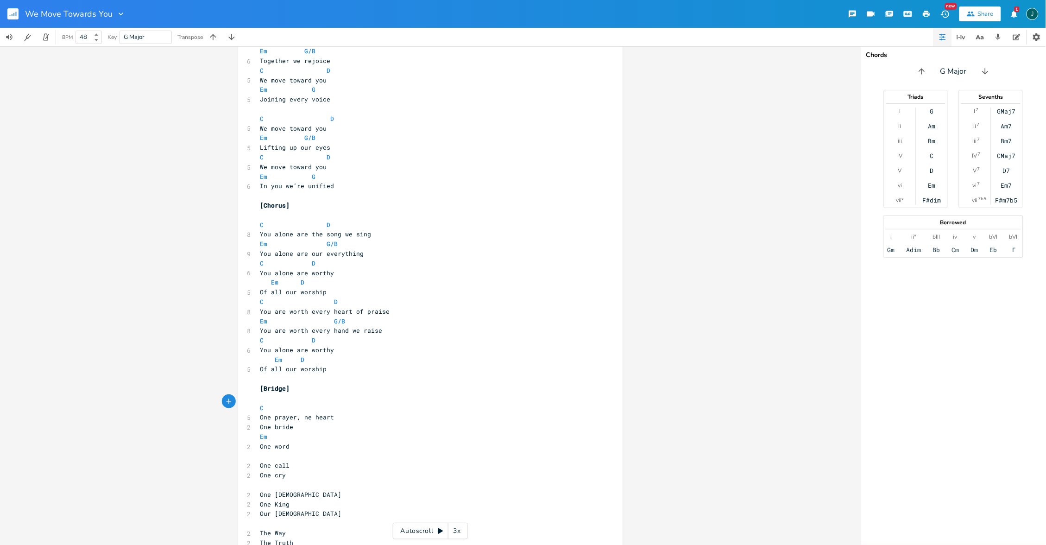
scroll to position [0, 2]
click at [362, 412] on pre "One prayer, one heart" at bounding box center [426, 417] width 335 height 10
type textarea ","
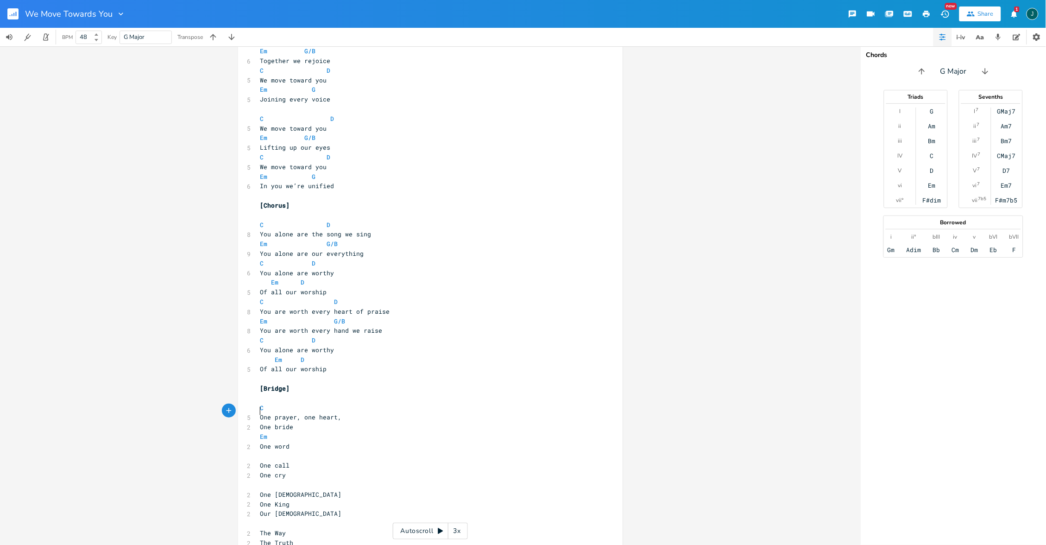
click at [260, 423] on span "One bride" at bounding box center [276, 427] width 33 height 8
type textarea "o"
click at [311, 403] on pre "C" at bounding box center [426, 408] width 335 height 10
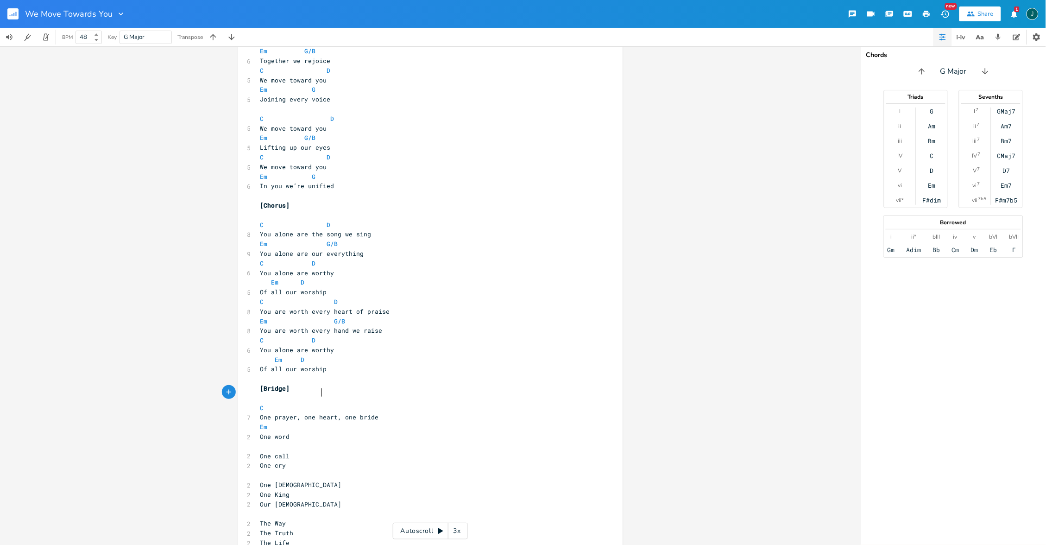
scroll to position [0, 19]
type textarea "G/B"
click at [307, 422] on pre "Em" at bounding box center [426, 427] width 335 height 10
click at [309, 432] on pre "One word" at bounding box center [426, 437] width 335 height 10
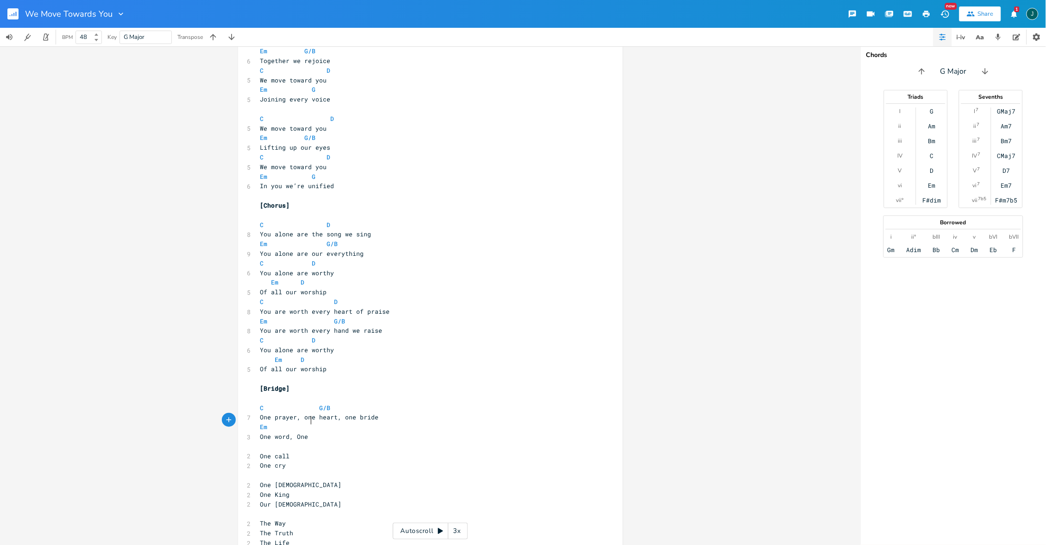
type textarea ", One"
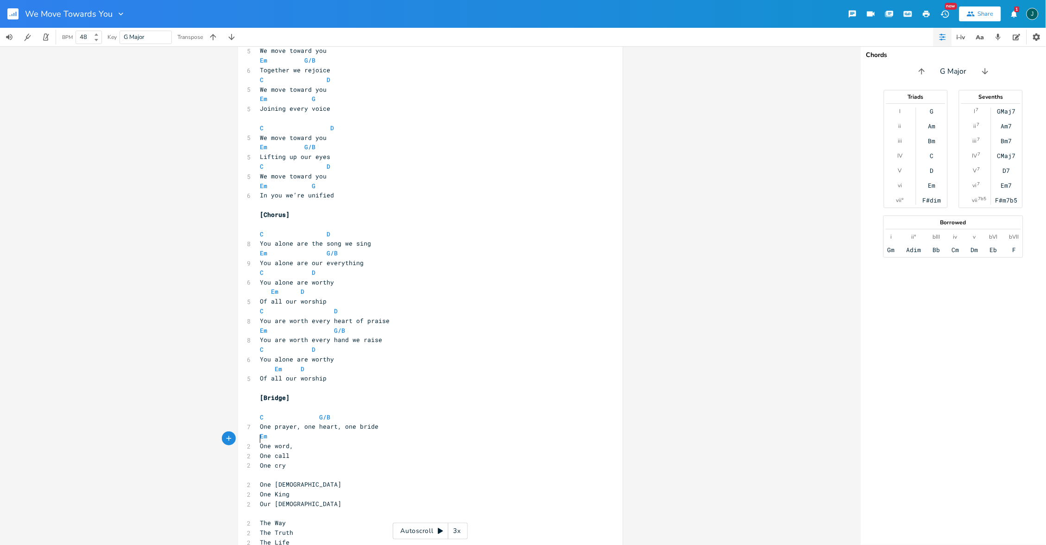
scroll to position [42, 0]
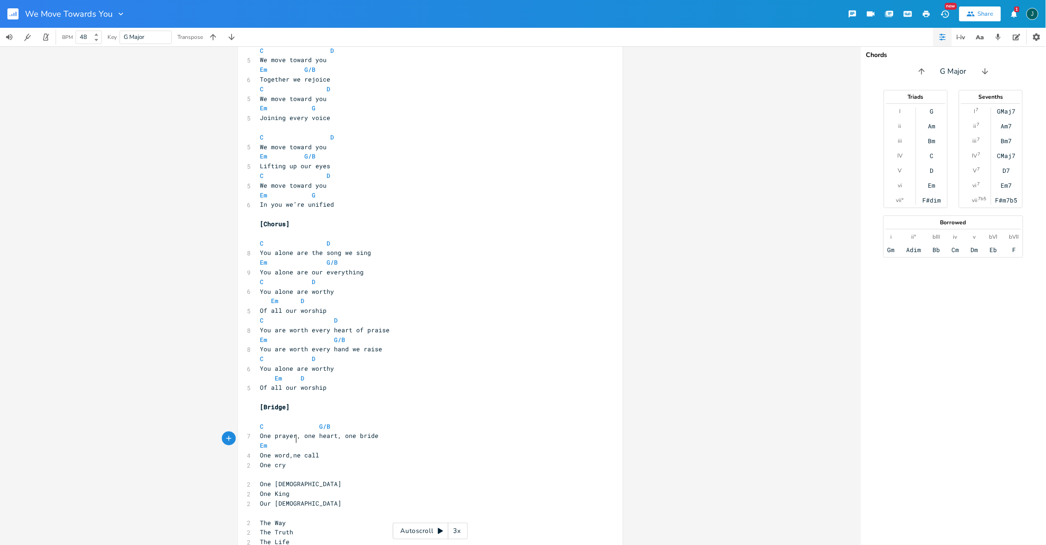
type textarea "o"
click at [263, 461] on span "One cry" at bounding box center [273, 465] width 26 height 8
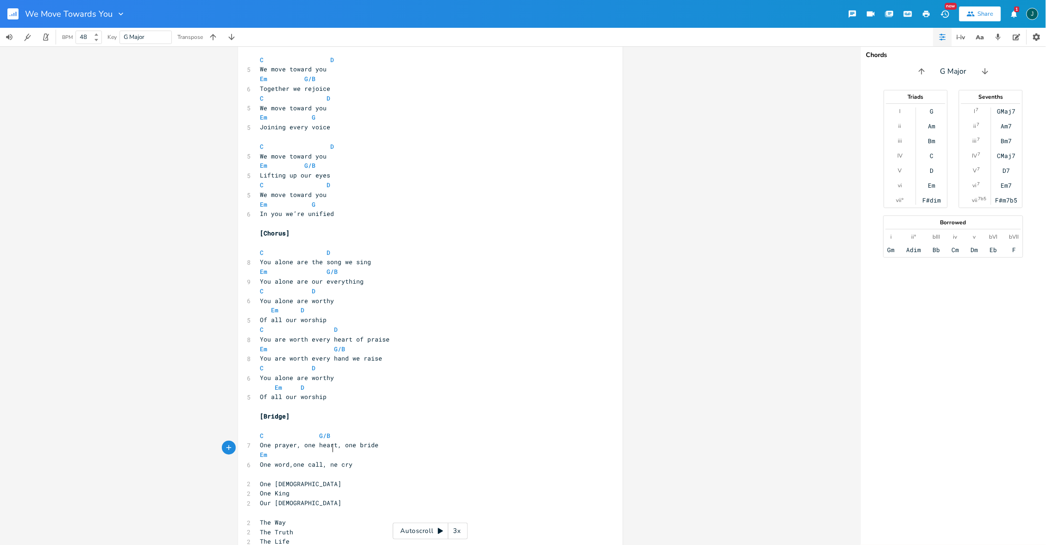
type textarea ", o"
click at [306, 440] on pre "One prayer, one heart, one bride" at bounding box center [426, 445] width 335 height 10
click at [294, 450] on pre "Em" at bounding box center [426, 455] width 335 height 10
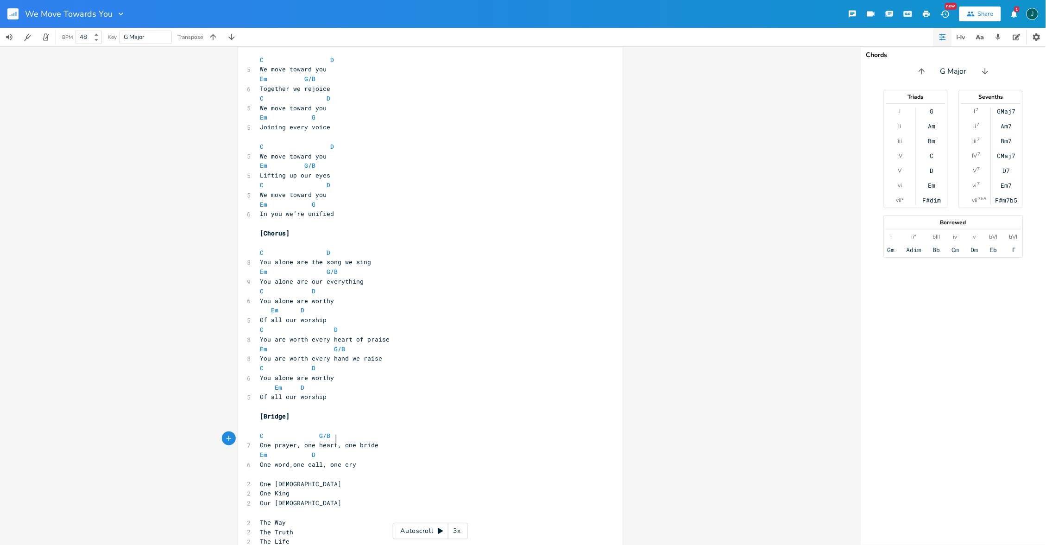
type textarea "D"
click at [264, 469] on pre "​" at bounding box center [426, 474] width 335 height 10
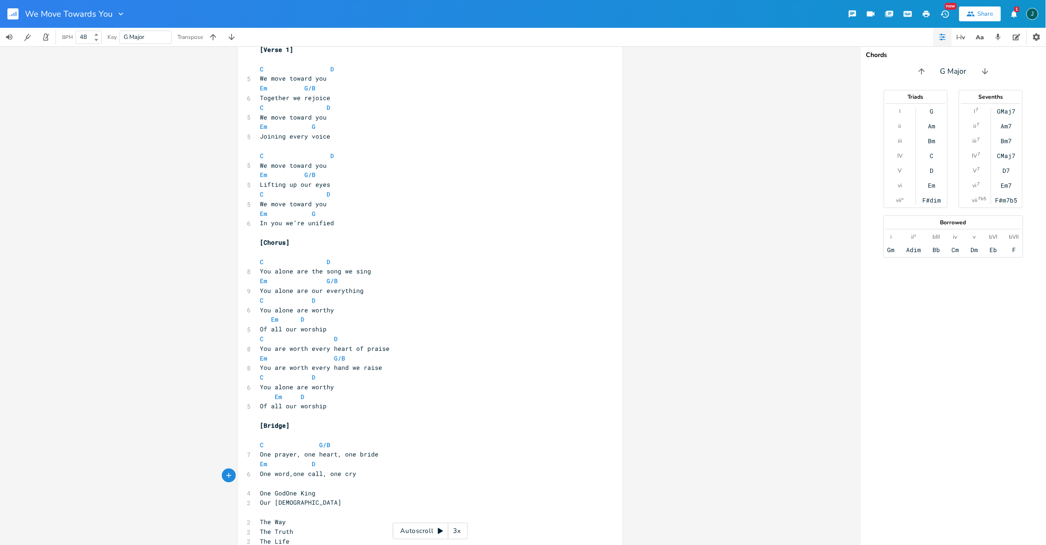
type textarea ","
type textarea "o"
click at [273, 498] on span "Our [DEMOGRAPHIC_DATA]" at bounding box center [301, 502] width 82 height 8
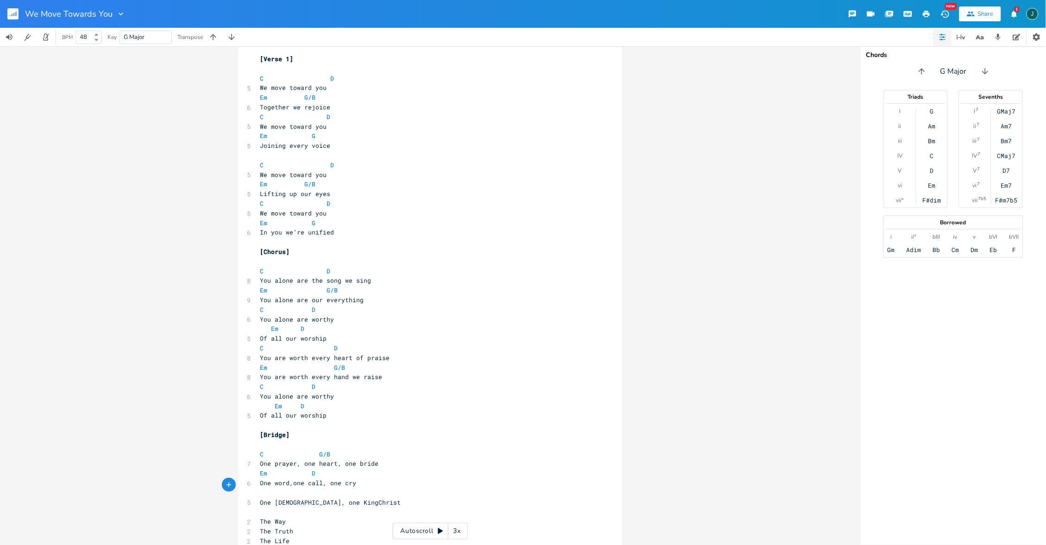
scroll to position [0, 2]
type textarea ", one"
type textarea "l"
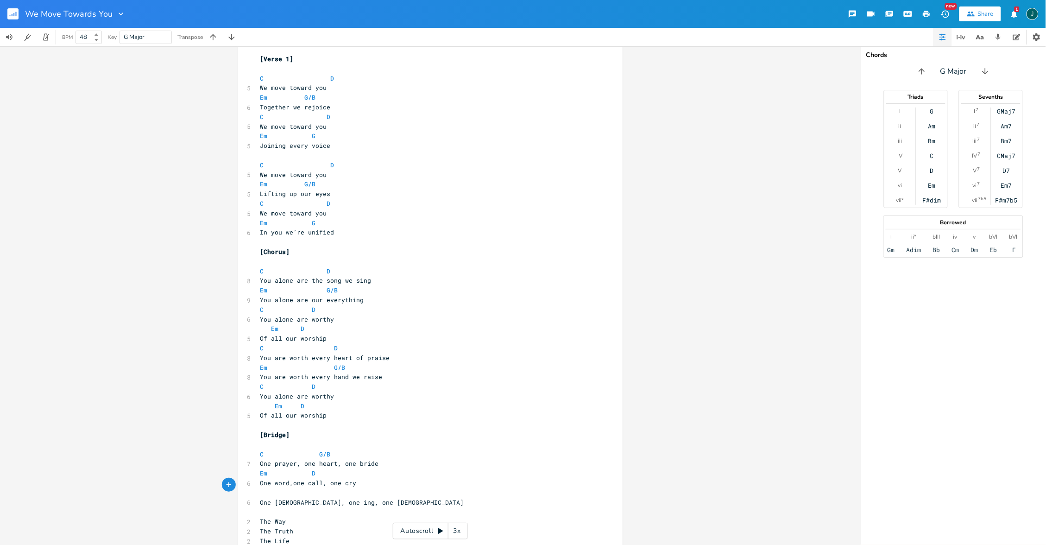
type textarea "k"
type textarea "K"
click at [307, 517] on pre "The Way" at bounding box center [426, 522] width 335 height 10
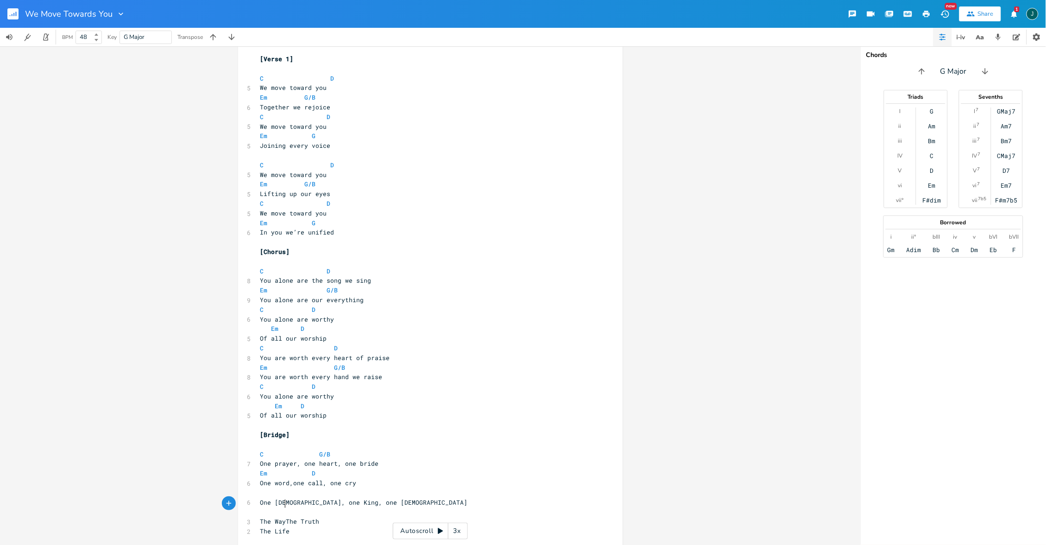
scroll to position [5, 0]
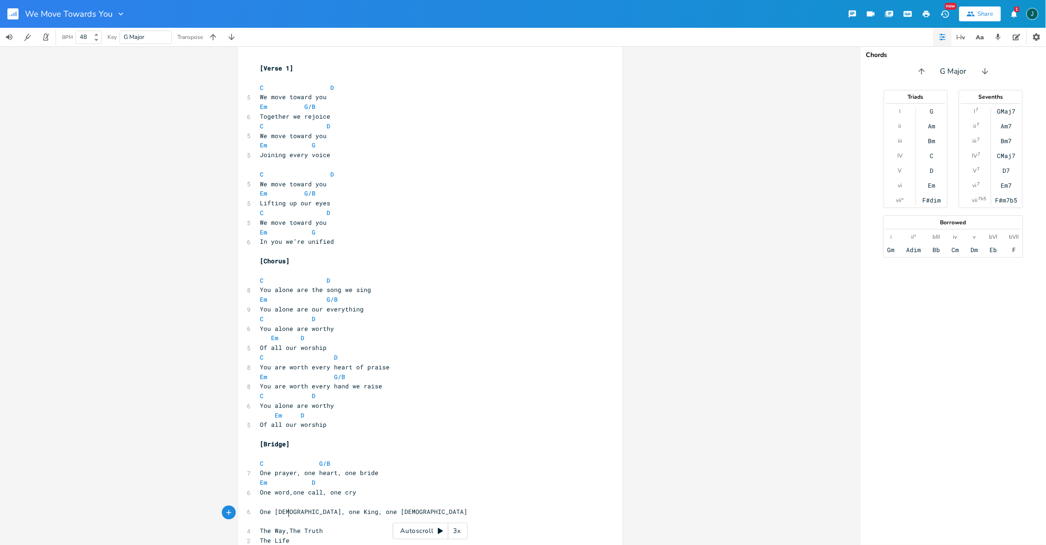
type textarea ","
type textarea "C G/B"
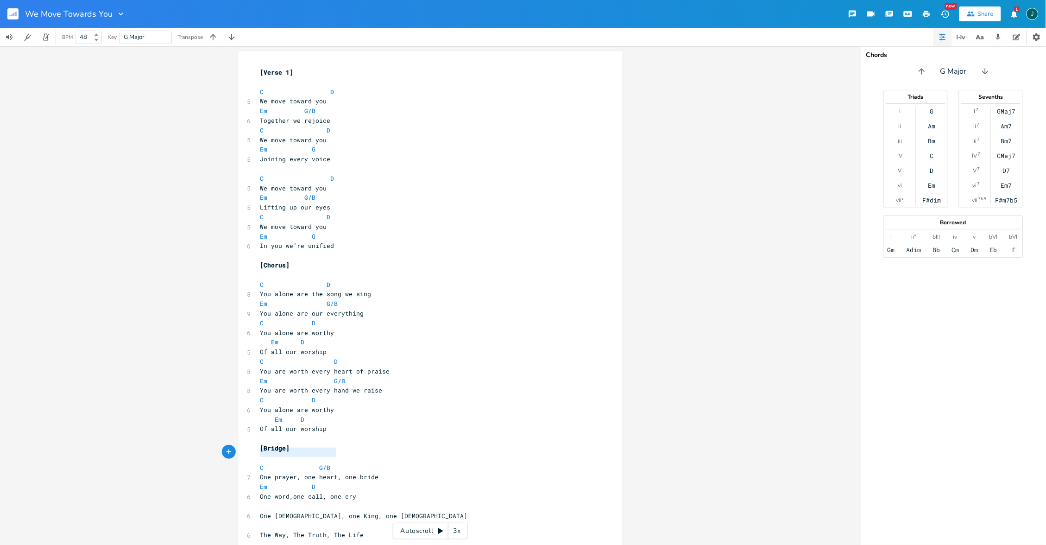
drag, startPoint x: 333, startPoint y: 449, endPoint x: 255, endPoint y: 451, distance: 77.4
click at [259, 463] on pre "C G/B" at bounding box center [426, 468] width 335 height 10
click at [261, 501] on pre "​" at bounding box center [426, 506] width 335 height 10
paste textarea
click at [259, 511] on pre "One [DEMOGRAPHIC_DATA], one King, one [DEMOGRAPHIC_DATA]" at bounding box center [426, 516] width 335 height 10
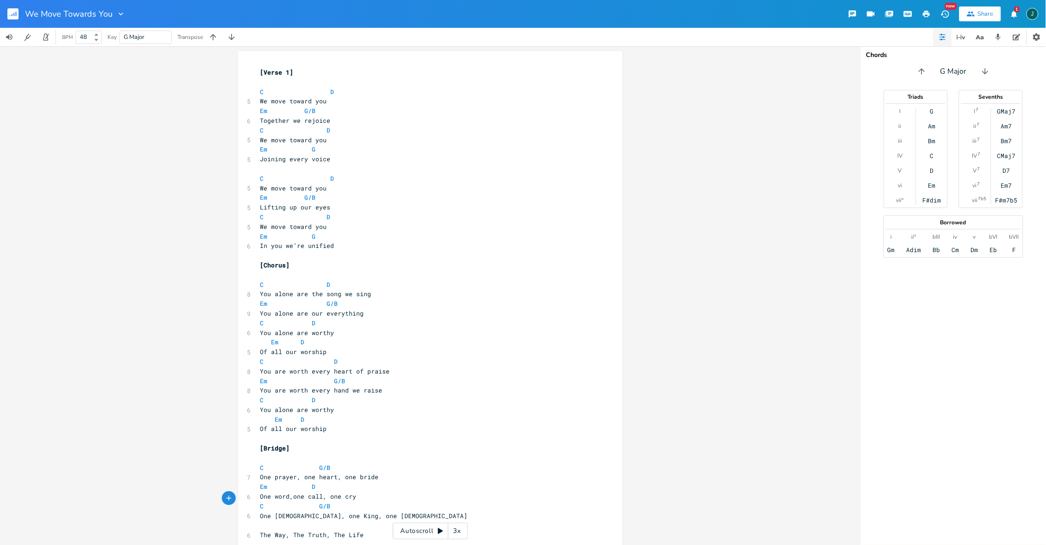
click at [259, 511] on pre "One [DEMOGRAPHIC_DATA], one King, one [DEMOGRAPHIC_DATA]" at bounding box center [426, 516] width 335 height 10
click at [314, 502] on span "C G/B" at bounding box center [299, 506] width 78 height 8
click at [259, 520] on pre "​" at bounding box center [426, 525] width 335 height 10
type textarea "Em D"
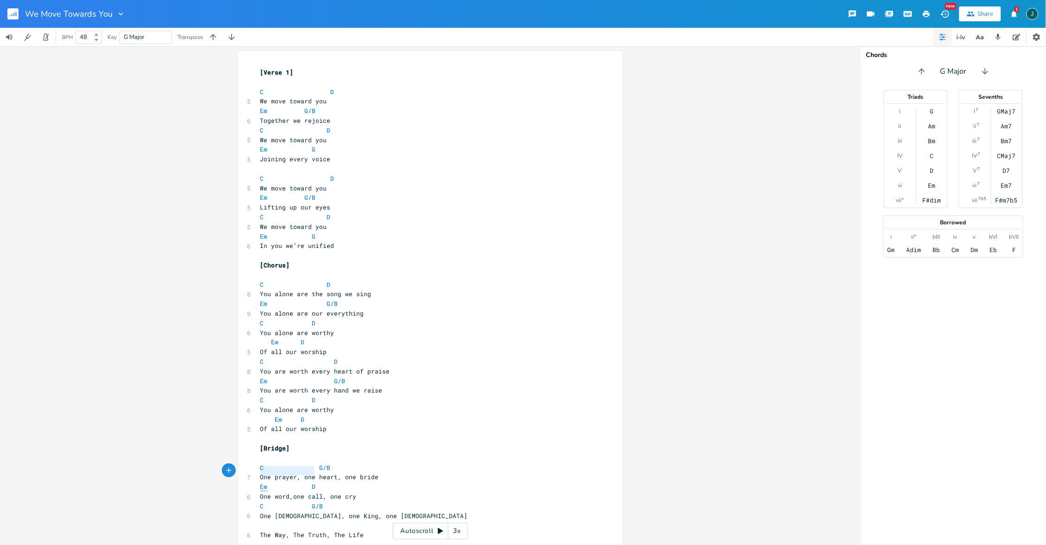
drag, startPoint x: 313, startPoint y: 471, endPoint x: 257, endPoint y: 471, distance: 56.1
click at [260, 482] on span "Em D" at bounding box center [301, 486] width 82 height 8
click at [259, 520] on pre "​" at bounding box center [426, 525] width 335 height 10
paste textarea
click at [284, 531] on span "The Way, The Truth, The Life" at bounding box center [312, 535] width 104 height 8
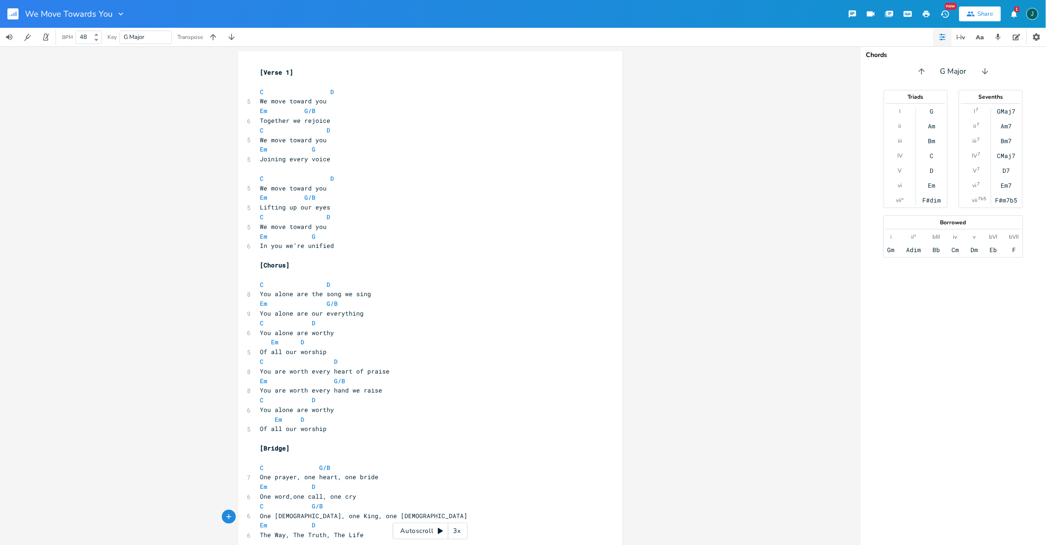
click at [260, 531] on span "The Way, The Truth, The Life" at bounding box center [312, 535] width 104 height 8
click at [287, 194] on span "Em G/B" at bounding box center [288, 197] width 56 height 8
click at [301, 232] on span "Em G" at bounding box center [288, 236] width 56 height 8
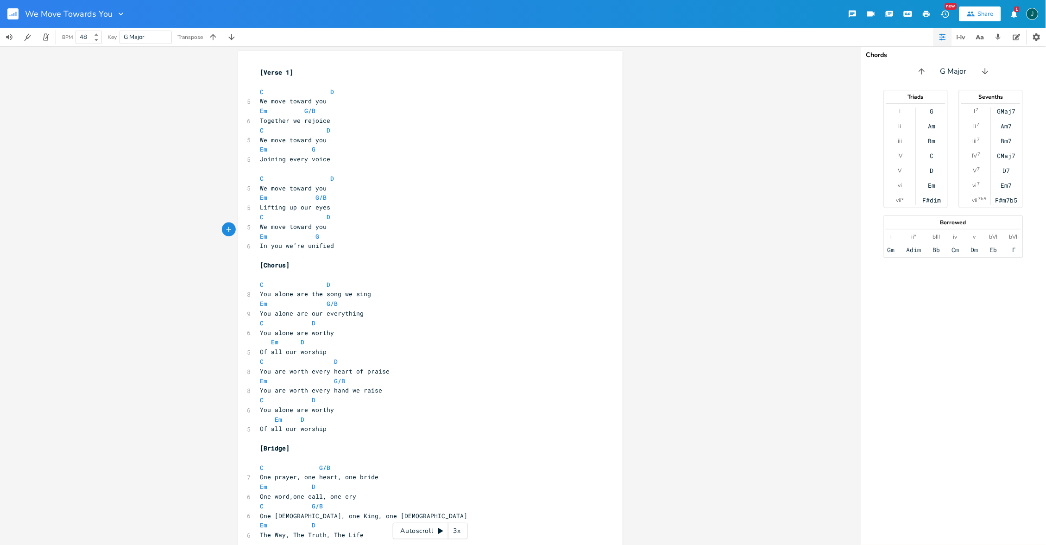
scroll to position [0, 2]
click at [383, 482] on pre "Em D" at bounding box center [426, 487] width 335 height 10
type textarea "G/"
type textarea "B"
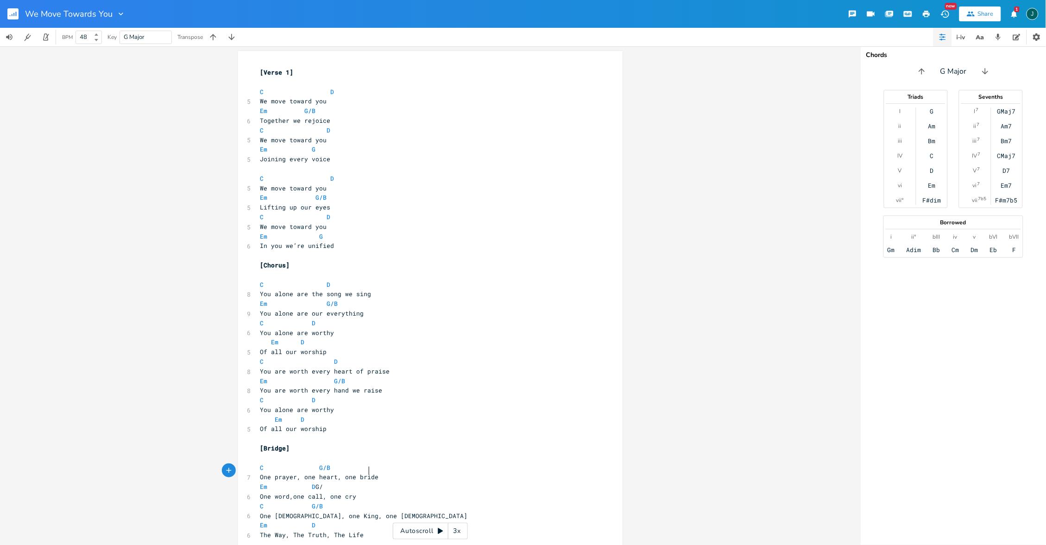
scroll to position [0, 3]
click at [376, 520] on pre "Em D" at bounding box center [426, 525] width 335 height 10
click at [375, 520] on pre "Em D" at bounding box center [426, 525] width 335 height 10
type textarea "G/B"
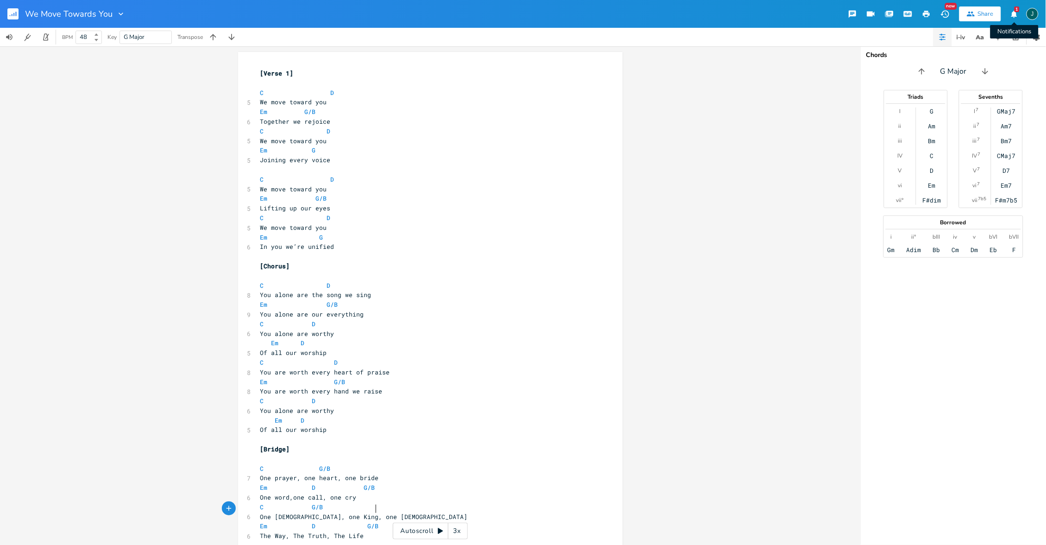
click at [1014, 14] on icon "button" at bounding box center [1015, 13] width 6 height 7
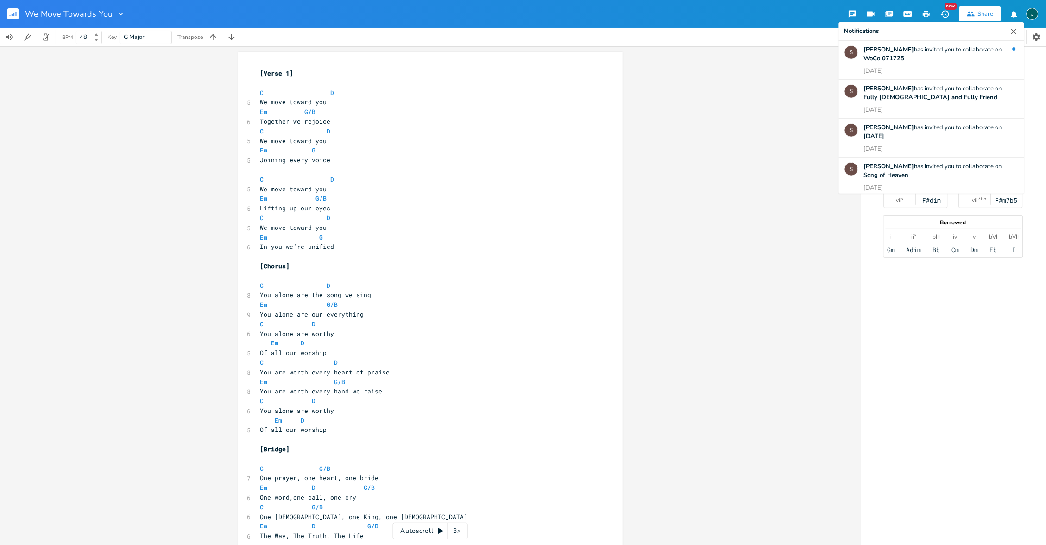
click at [1014, 14] on icon "button" at bounding box center [1015, 13] width 6 height 7
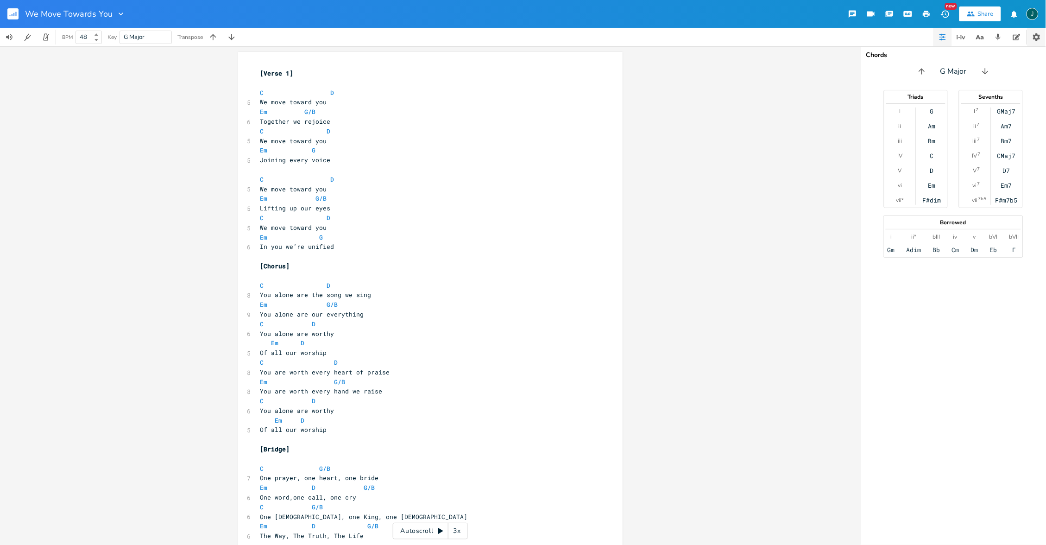
click at [1033, 38] on icon "button" at bounding box center [1037, 36] width 9 height 9
click at [1012, 38] on button "Song Information" at bounding box center [1017, 37] width 19 height 19
click at [990, 96] on textarea at bounding box center [953, 304] width 185 height 481
paste textarea "[DATE] [PERSON_NAME], [PERSON_NAME], [PERSON_NAME] [PERSON_NAME], [PERSON_NAME]…"
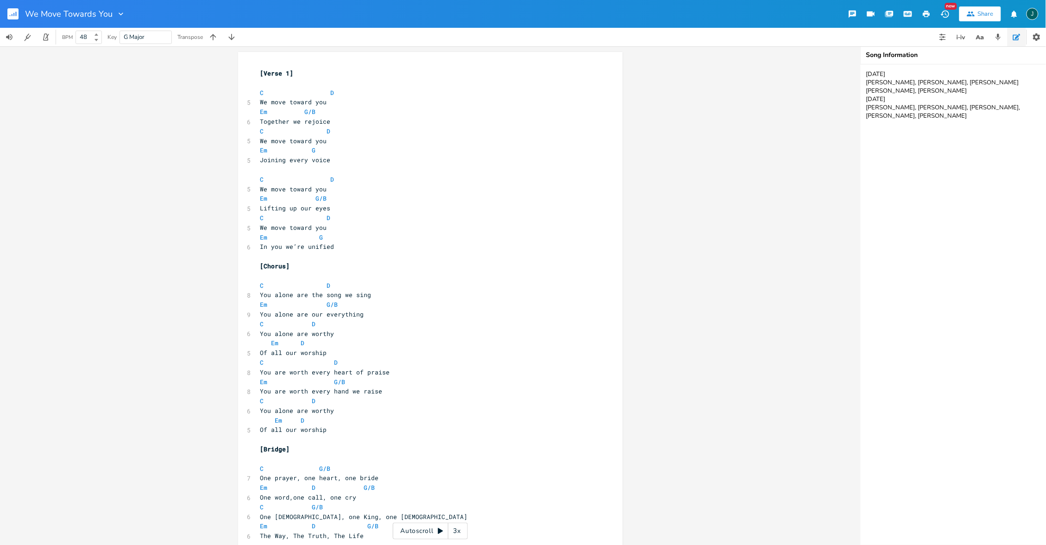
type textarea "[DATE] [PERSON_NAME], [PERSON_NAME], [PERSON_NAME] [PERSON_NAME], [PERSON_NAME]…"
click at [737, 301] on div "G/B x [Verse 1] ​ C D 5 We move toward you Em G/B 6 Together we rejoice C D 5 W…" at bounding box center [430, 295] width 861 height 499
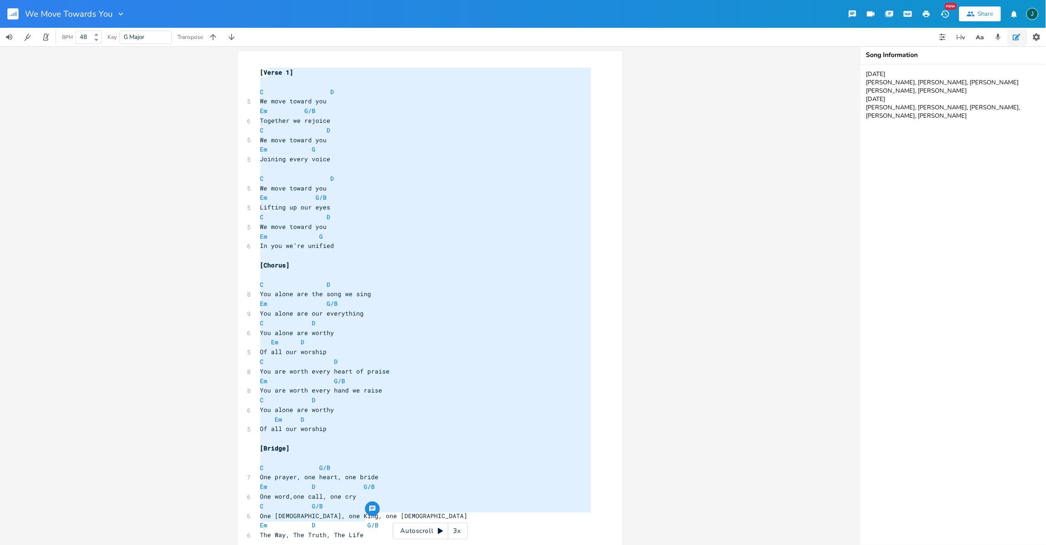
type textarea "[Verse 1] C D We move toward you Em G/B Together we rejoice C D We move toward …"
drag, startPoint x: 388, startPoint y: 515, endPoint x: 252, endPoint y: 72, distance: 463.1
click at [252, 72] on div "[Verse 1] C D We move toward you Em G/B Together we rejoice C D We move toward …" at bounding box center [430, 302] width 385 height 502
click at [341, 512] on span "One [DEMOGRAPHIC_DATA], one King, one [DEMOGRAPHIC_DATA]" at bounding box center [364, 516] width 208 height 8
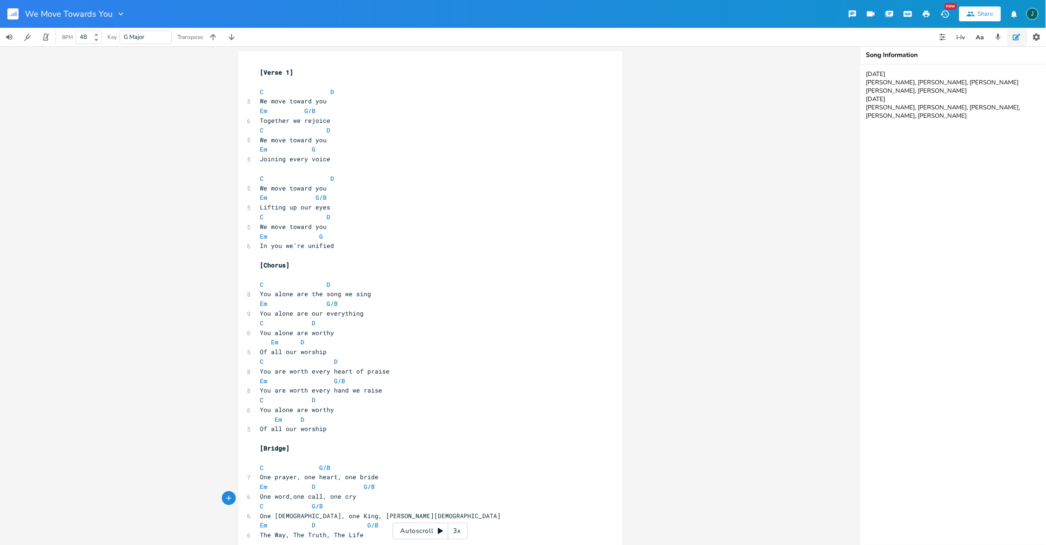
scroll to position [0, 0]
type textarea "ur"
